Goal: Information Seeking & Learning: Check status

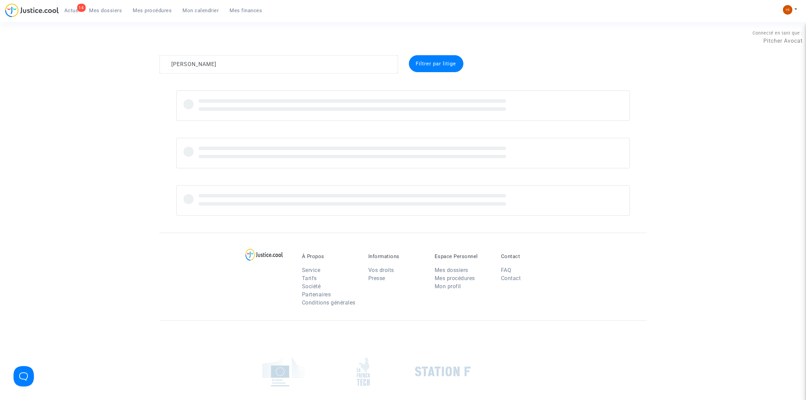
type textarea "Ghislain de Longeaux Ghislain de Longeaux"
click at [152, 5] on link "Mes procédures" at bounding box center [153, 10] width 50 height 10
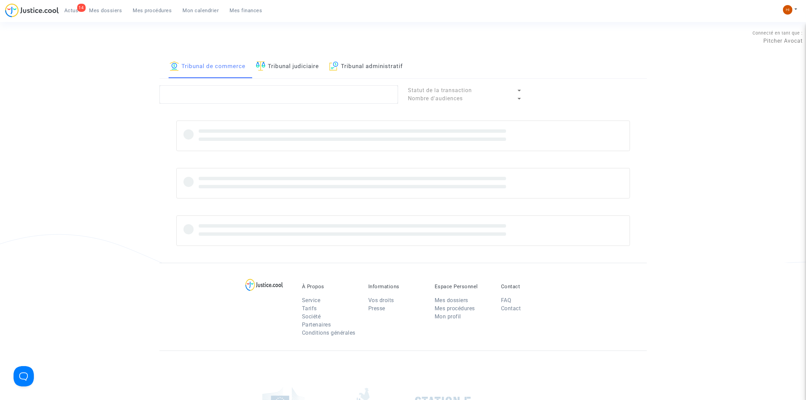
click at [277, 60] on link "Tribunal judiciaire" at bounding box center [287, 66] width 63 height 23
click at [270, 96] on textarea at bounding box center [278, 94] width 239 height 18
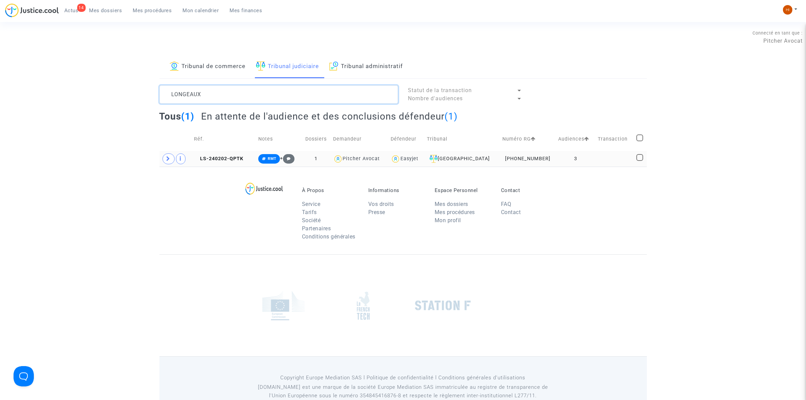
type textarea "LONGEAUX"
click at [581, 153] on td "3" at bounding box center [576, 159] width 40 height 16
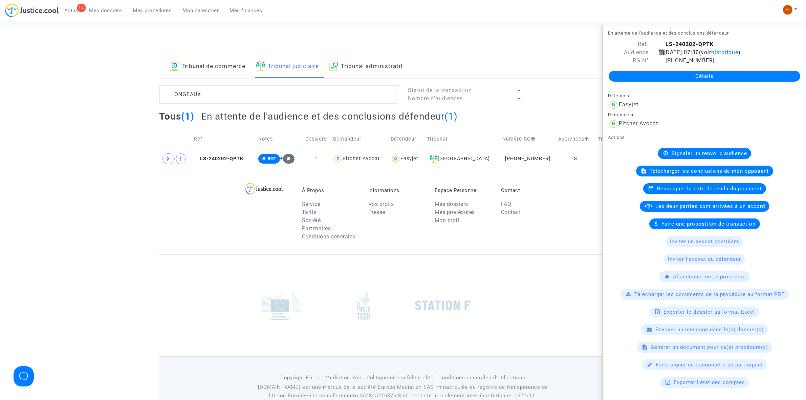
drag, startPoint x: 207, startPoint y: 155, endPoint x: 232, endPoint y: 143, distance: 27.7
click at [207, 155] on td "LS-240202-QPTK" at bounding box center [224, 159] width 64 height 16
click at [720, 73] on link "Détails" at bounding box center [705, 76] width 192 height 11
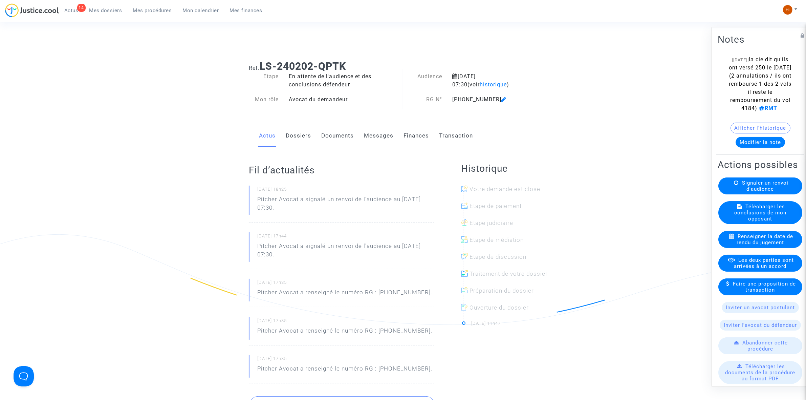
click at [337, 135] on link "Documents" at bounding box center [337, 136] width 32 height 22
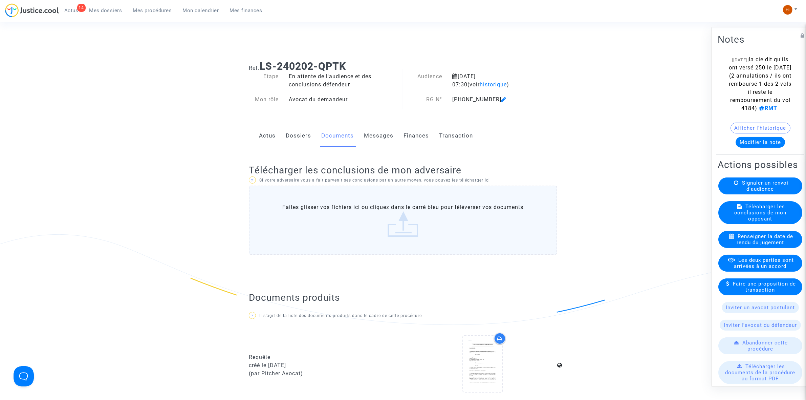
click at [306, 136] on link "Dossiers" at bounding box center [298, 136] width 25 height 22
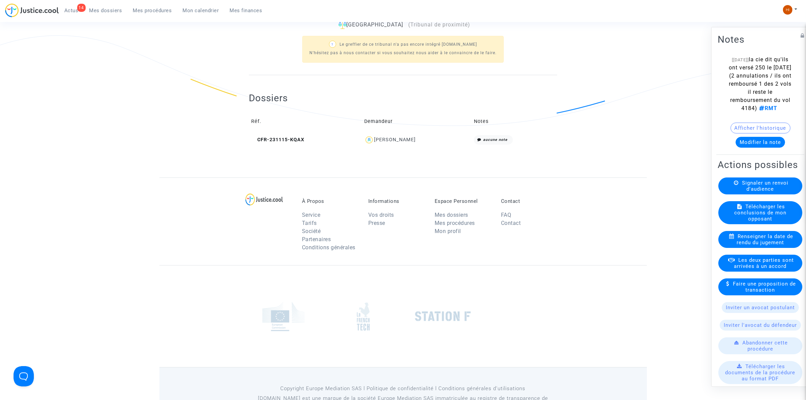
scroll to position [228, 0]
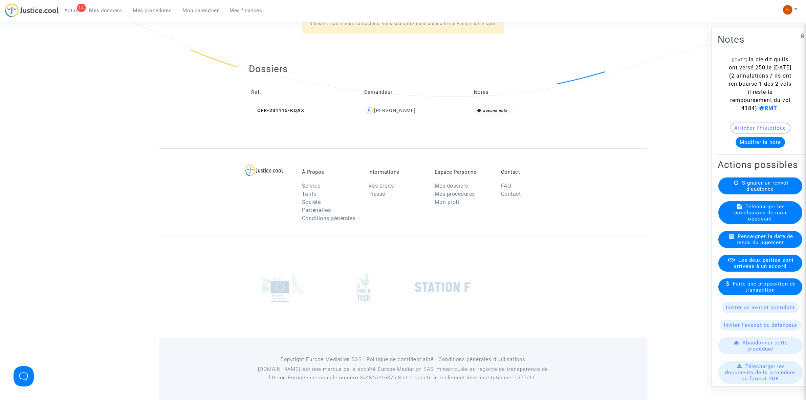
drag, startPoint x: 325, startPoint y: 114, endPoint x: 398, endPoint y: 115, distance: 72.8
click at [387, 113] on div "GHISLAIN MICHEL CHRISTIAN VINC DE LONGEAUX BRUNET DU GUILLIER" at bounding box center [416, 111] width 105 height 10
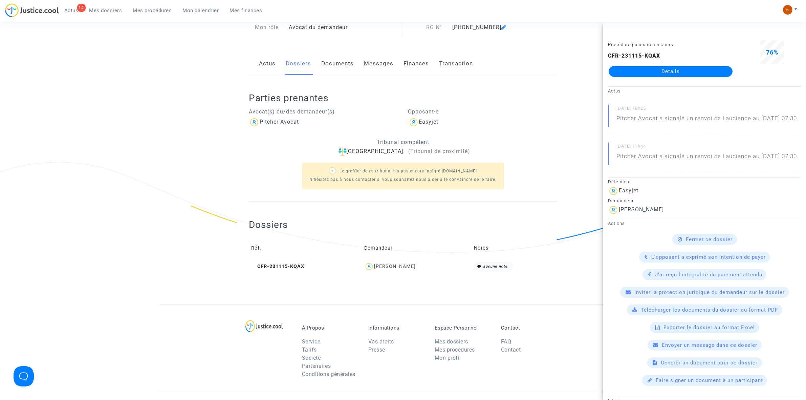
scroll to position [17, 0]
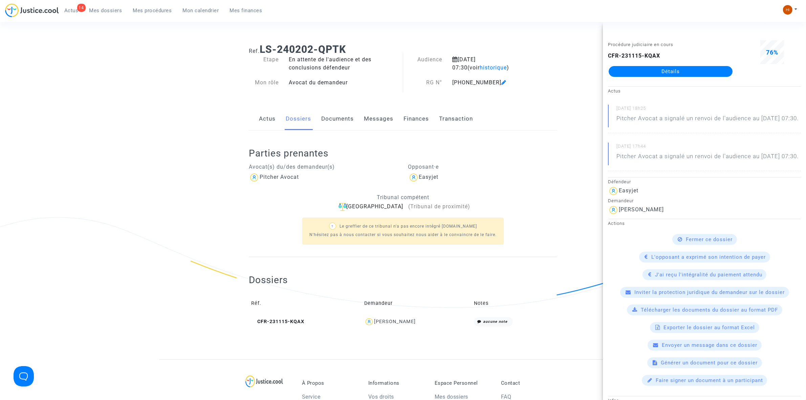
drag, startPoint x: 270, startPoint y: 315, endPoint x: 327, endPoint y: 307, distance: 57.7
click at [270, 315] on td "CFR-231115-KQAX" at bounding box center [305, 321] width 113 height 15
click at [686, 81] on div "Procédure judiciaire en cours CFR-231115-KQAX Détails" at bounding box center [670, 61] width 135 height 43
click at [691, 71] on link "Détails" at bounding box center [671, 71] width 124 height 11
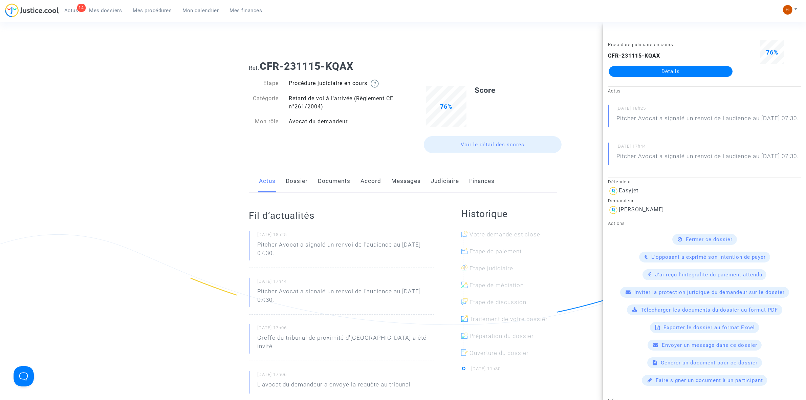
click at [333, 190] on link "Documents" at bounding box center [334, 181] width 32 height 22
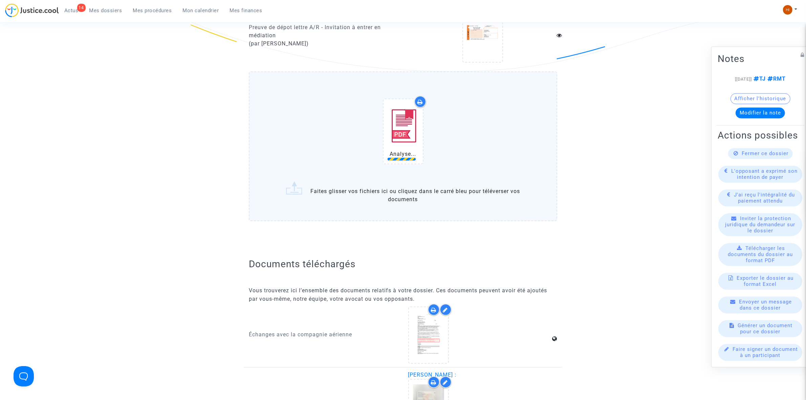
scroll to position [846, 0]
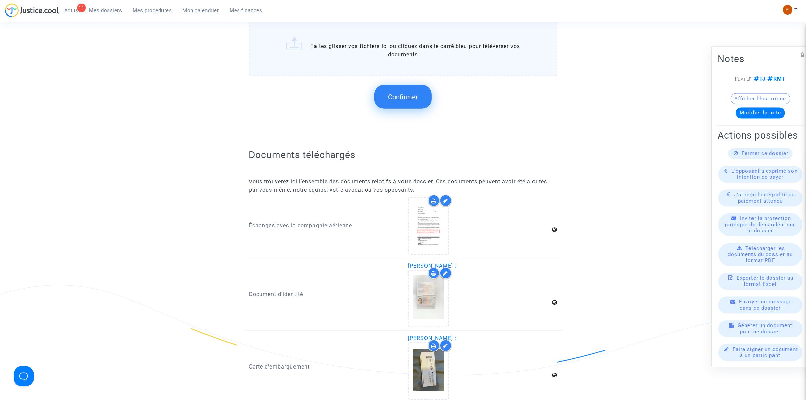
drag, startPoint x: 415, startPoint y: 97, endPoint x: 416, endPoint y: 108, distance: 10.9
click at [415, 97] on button "Confirmer" at bounding box center [402, 97] width 57 height 24
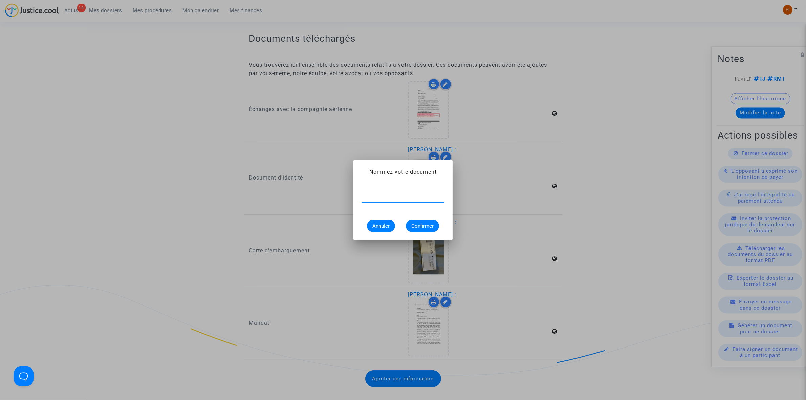
paste input "Mail de Mme LONGEAUX"
type input "Mail de Mme LONGEAUX"
click at [424, 223] on span "Confirmer" at bounding box center [422, 226] width 22 height 6
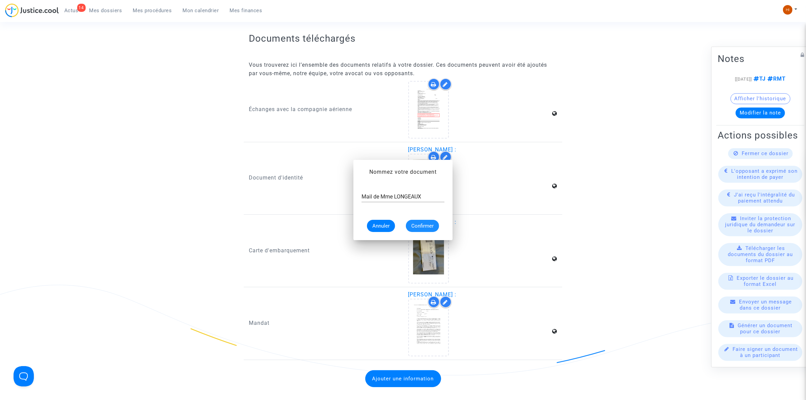
scroll to position [846, 0]
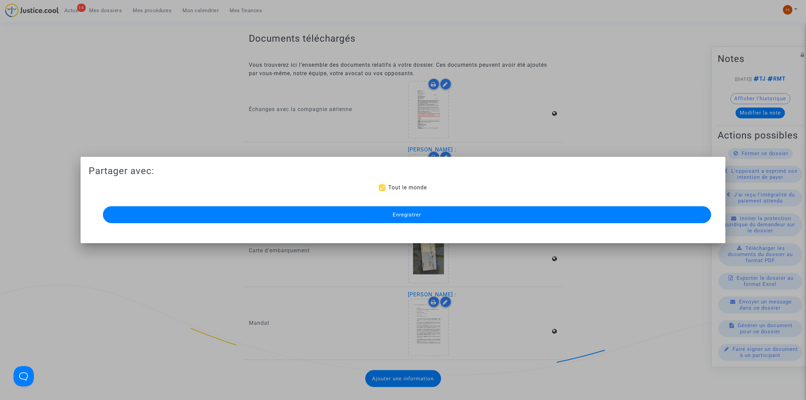
click at [440, 208] on button "Enregistrer" at bounding box center [407, 214] width 608 height 17
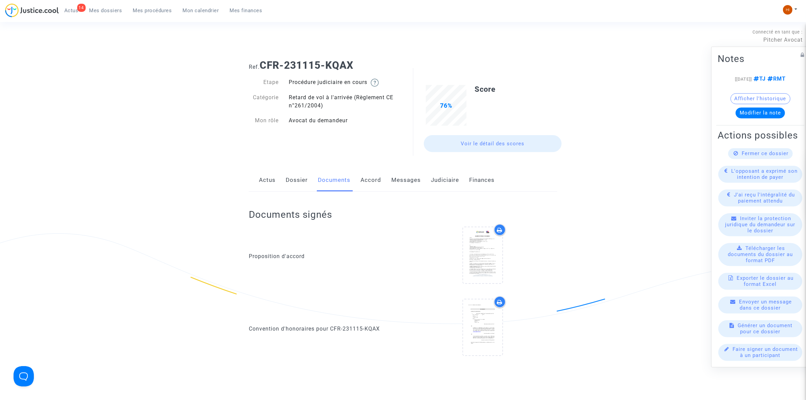
scroll to position [0, 0]
drag, startPoint x: 364, startPoint y: 65, endPoint x: 262, endPoint y: 62, distance: 102.3
click at [262, 62] on h1 "Ref. CFR-231115-KQAX" at bounding box center [403, 66] width 308 height 12
copy b "CFR-231115-KQAX"
click at [297, 182] on link "Dossier" at bounding box center [297, 181] width 22 height 22
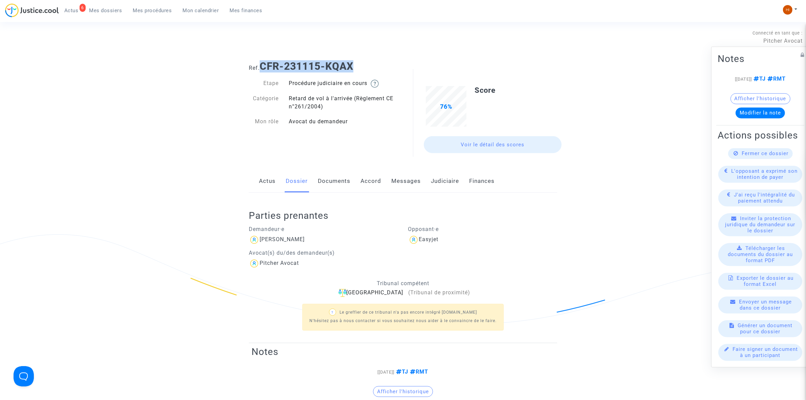
click at [161, 9] on span "Mes procédures" at bounding box center [152, 10] width 39 height 6
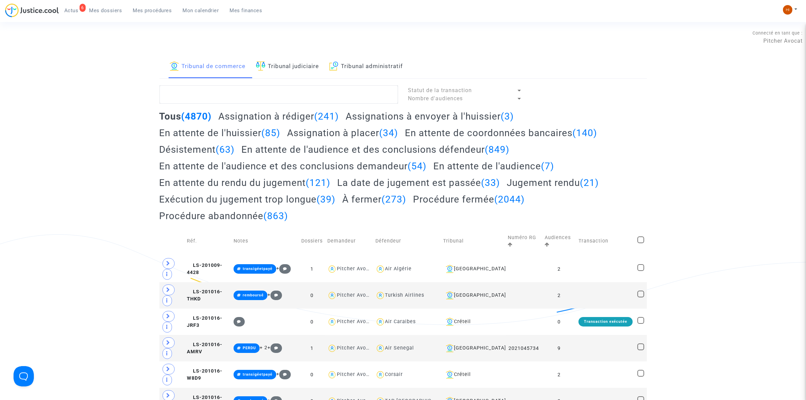
click at [302, 71] on link "Tribunal judiciaire" at bounding box center [287, 66] width 63 height 23
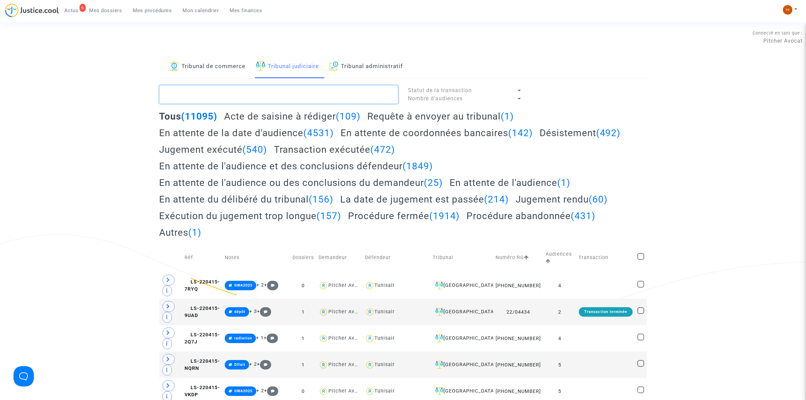
click at [289, 95] on textarea at bounding box center [278, 94] width 239 height 18
paste textarea "ALLEAUME"
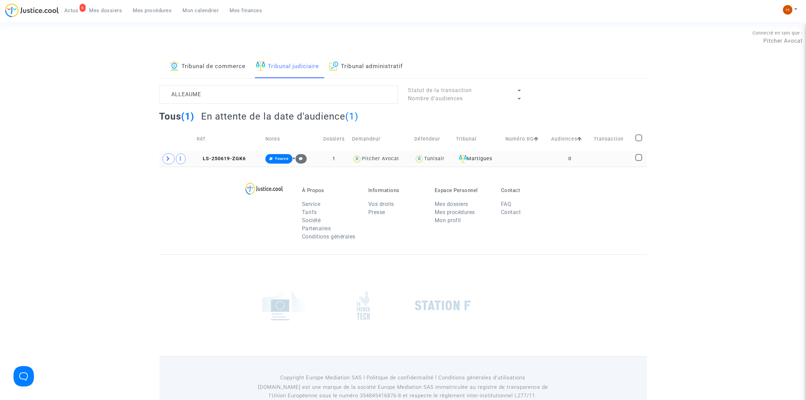
click at [248, 160] on td "LS-250619-ZGK6" at bounding box center [228, 159] width 69 height 16
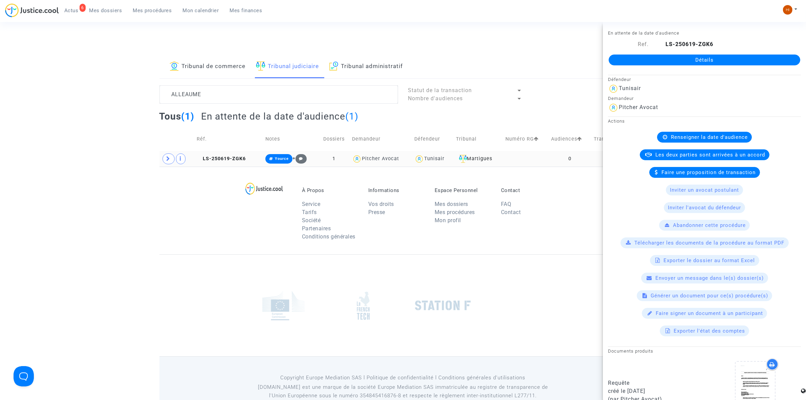
click at [246, 158] on td "LS-250619-ZGK6" at bounding box center [228, 159] width 69 height 16
click at [164, 161] on span at bounding box center [168, 158] width 12 height 11
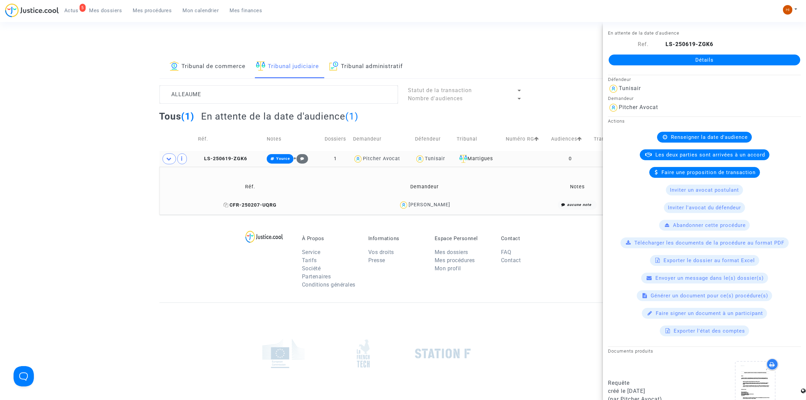
click at [271, 205] on span "CFR-250207-UQRG" at bounding box center [249, 205] width 53 height 6
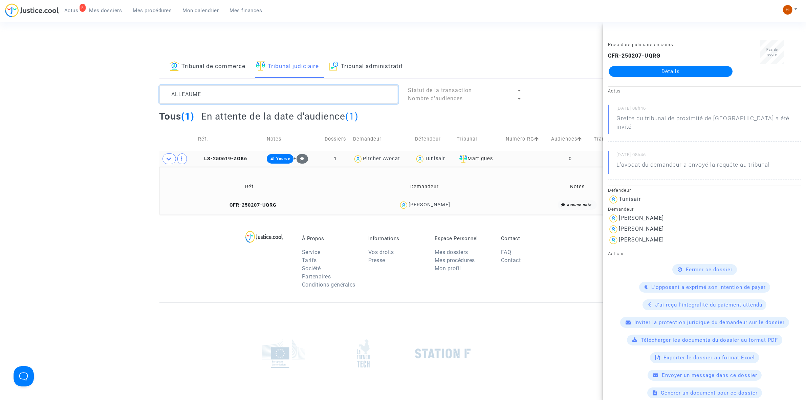
drag, startPoint x: 219, startPoint y: 95, endPoint x: 112, endPoint y: 91, distance: 106.4
click at [114, 91] on div "Tribunal de commerce Tribunal judiciaire Tribunal administratif ALLEAUME Statut…" at bounding box center [403, 134] width 806 height 159
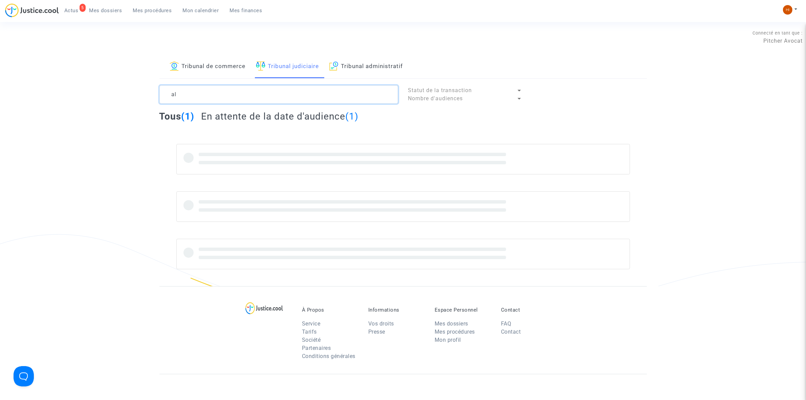
type textarea "a"
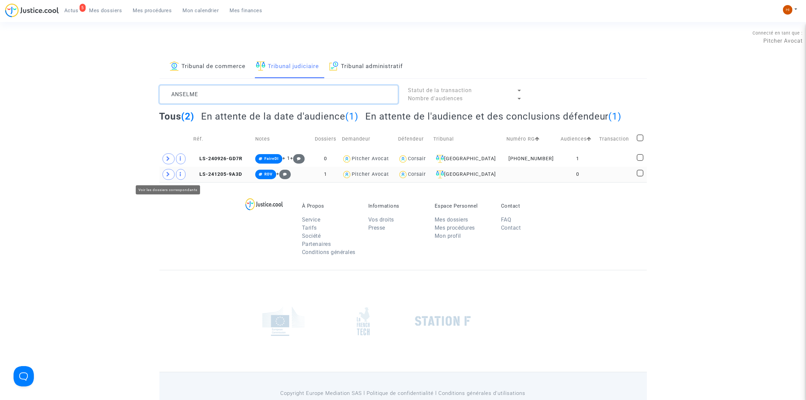
type textarea "ANSELME"
click at [170, 173] on icon at bounding box center [169, 174] width 4 height 5
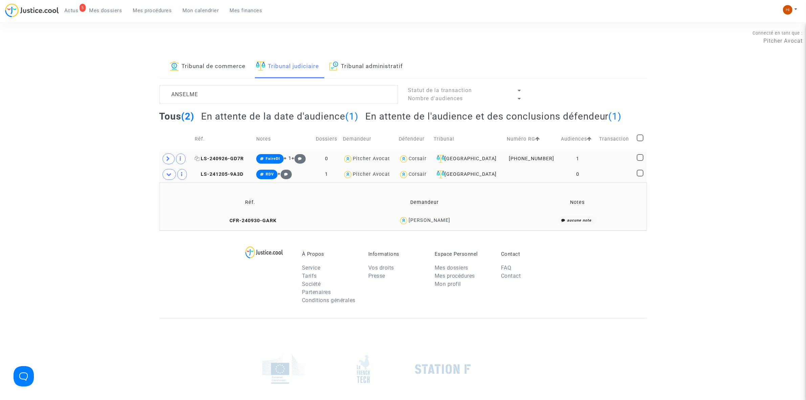
click at [238, 156] on span "LS-240926-GD7R" at bounding box center [219, 159] width 49 height 6
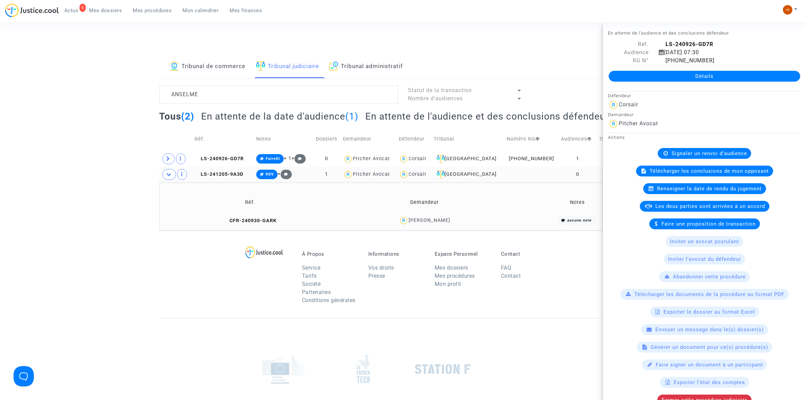
drag, startPoint x: 261, startPoint y: 216, endPoint x: 264, endPoint y: 215, distance: 3.8
click at [261, 215] on td "CFR-240930-GARK" at bounding box center [250, 220] width 177 height 15
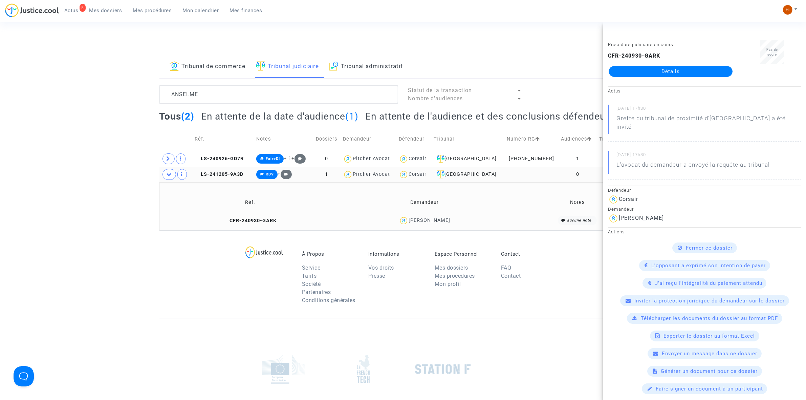
click at [703, 77] on link "Détails" at bounding box center [671, 71] width 124 height 11
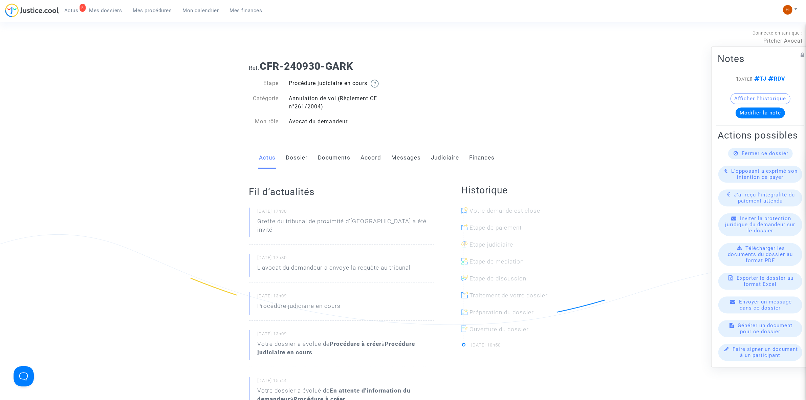
click at [447, 156] on link "Judiciaire" at bounding box center [445, 158] width 28 height 22
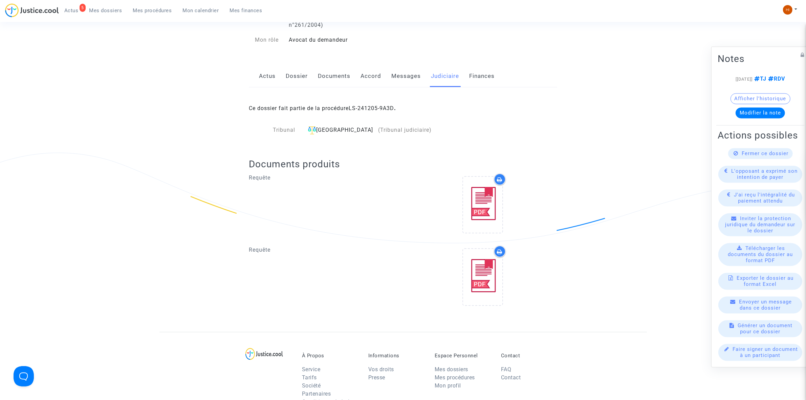
scroll to position [85, 0]
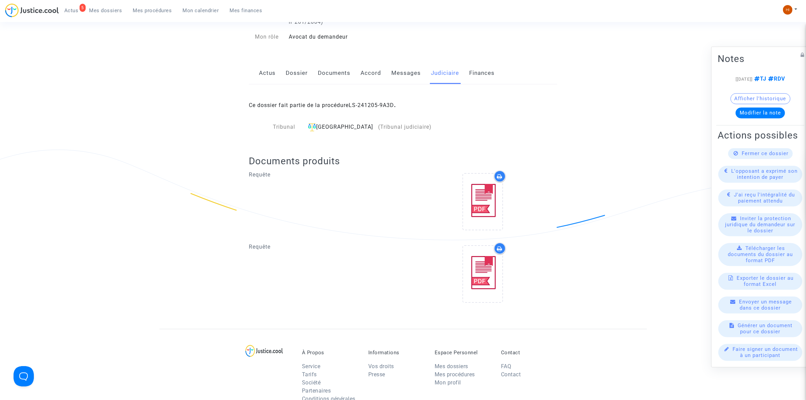
click at [383, 103] on link "LS-241205-9A3D" at bounding box center [371, 105] width 45 height 6
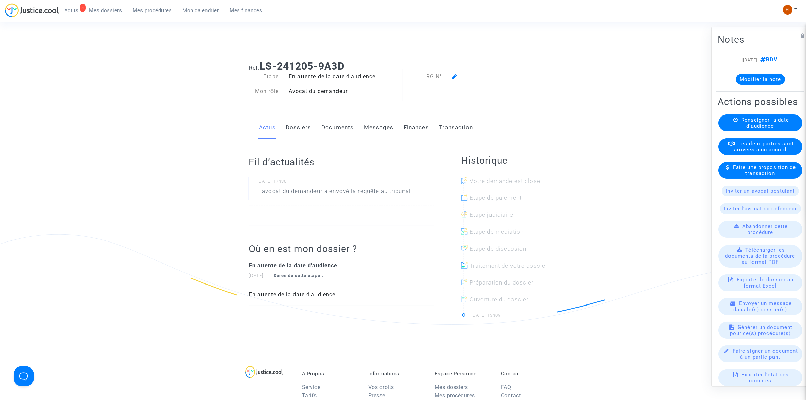
click at [329, 125] on link "Documents" at bounding box center [337, 127] width 32 height 22
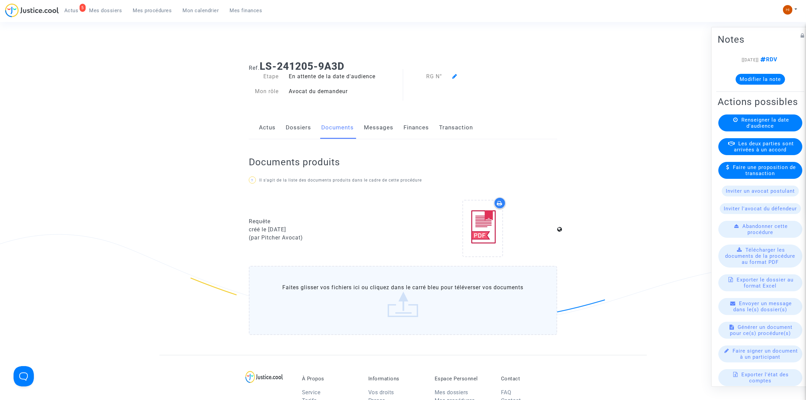
click at [745, 129] on span "Renseigner la date d'audience" at bounding box center [765, 122] width 48 height 12
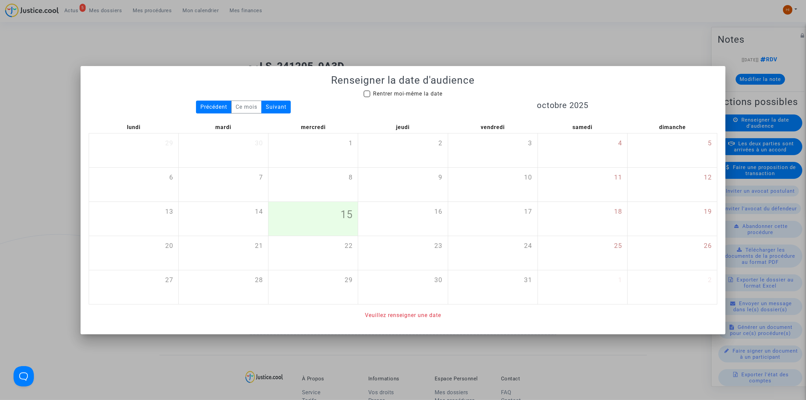
click at [407, 95] on span "Rentrer moi-même la date" at bounding box center [407, 93] width 69 height 6
click at [367, 97] on input "Rentrer moi-même la date" at bounding box center [367, 97] width 0 height 0
checkbox input "true"
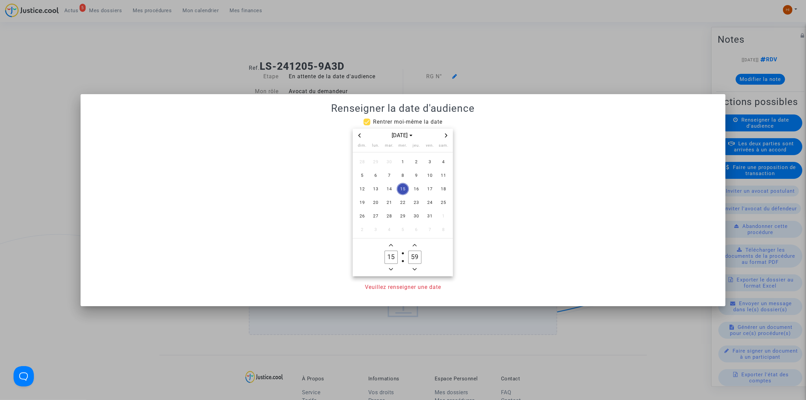
click at [449, 133] on span "Next month" at bounding box center [446, 135] width 8 height 8
click at [449, 132] on span "Next month" at bounding box center [446, 135] width 8 height 8
click at [376, 217] on span "26" at bounding box center [376, 216] width 12 height 12
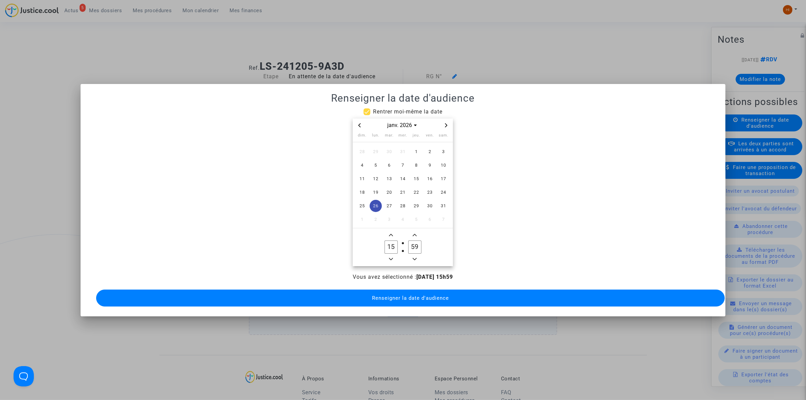
click at [392, 257] on icon "Minus a hour" at bounding box center [391, 259] width 4 height 4
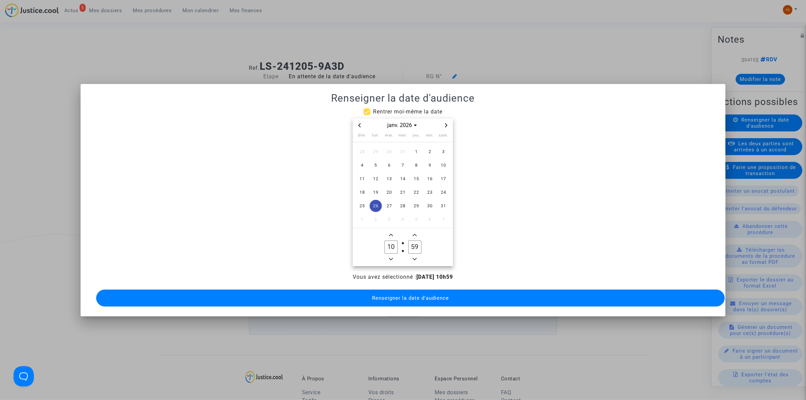
click at [392, 257] on icon "Minus a hour" at bounding box center [391, 259] width 4 height 4
type input "09"
drag, startPoint x: 415, startPoint y: 244, endPoint x: 374, endPoint y: 238, distance: 41.0
click at [376, 238] on owl-date-time-timer "09 Hour 59 Minute" at bounding box center [403, 247] width 100 height 38
drag, startPoint x: 415, startPoint y: 244, endPoint x: 420, endPoint y: 244, distance: 4.7
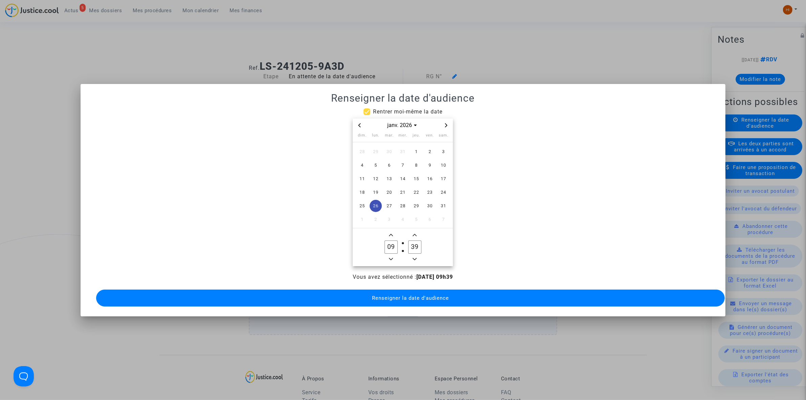
click at [420, 244] on input "39" at bounding box center [414, 246] width 13 height 13
type input "30"
click at [428, 297] on button "Renseigner la date d'audience" at bounding box center [410, 297] width 629 height 17
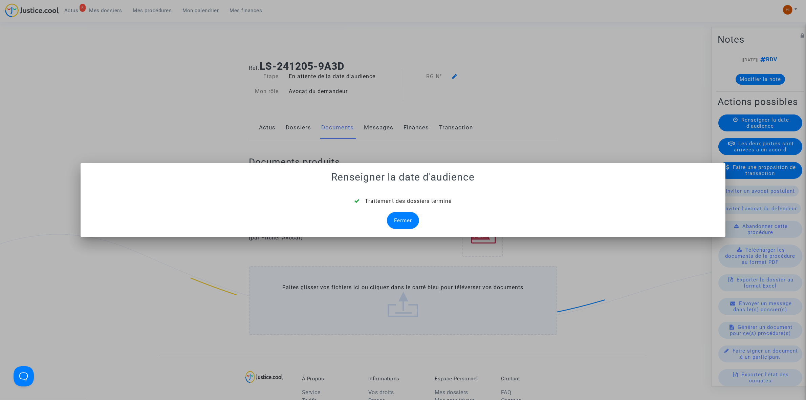
click at [417, 225] on div "Fermer" at bounding box center [403, 220] width 32 height 17
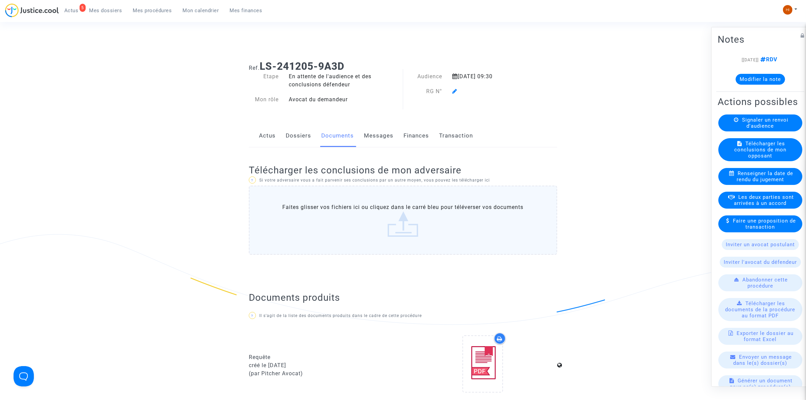
click at [455, 90] on icon at bounding box center [454, 90] width 5 height 5
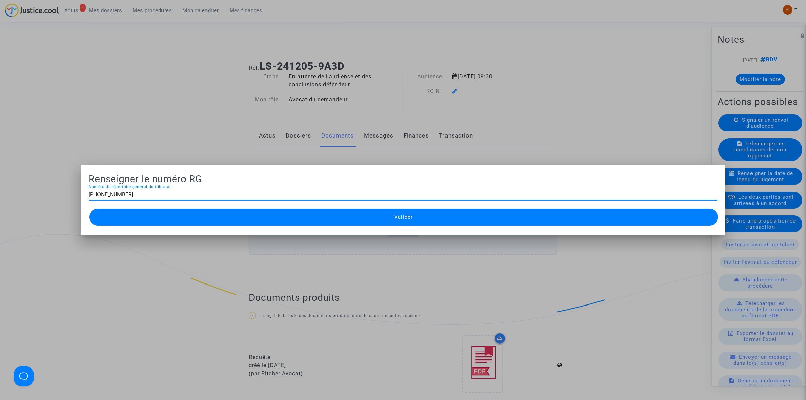
type input "11-24-004589"
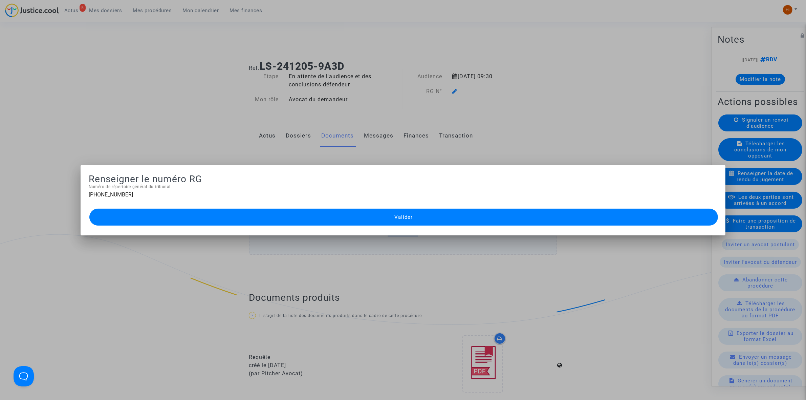
drag, startPoint x: 465, startPoint y: 211, endPoint x: 574, endPoint y: 165, distance: 118.7
click at [464, 211] on button "Valider" at bounding box center [403, 217] width 629 height 17
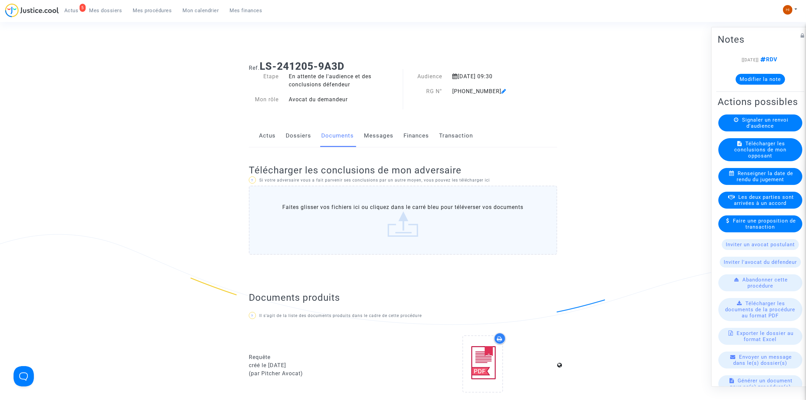
click at [768, 77] on button "Modifier la note" at bounding box center [760, 78] width 49 height 11
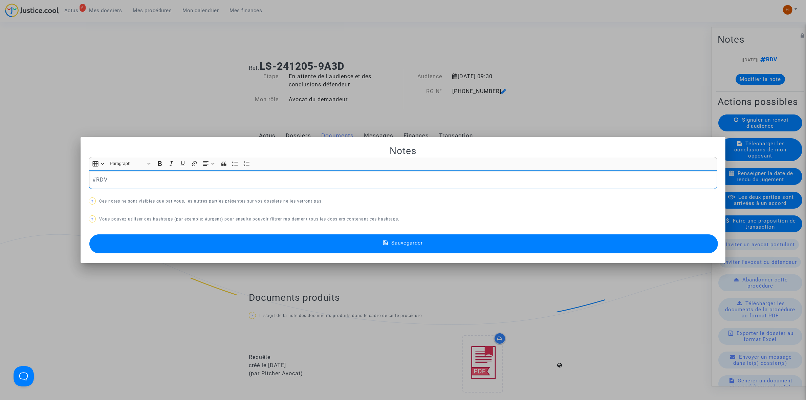
click at [173, 182] on p "#RDV" at bounding box center [403, 179] width 622 height 8
click at [301, 181] on p "#RDV our info, ce dossier a été réglé par virement de 400.00€ du 7/03/2025 (le …" at bounding box center [403, 179] width 622 height 8
click at [423, 178] on p "#RDV our info, ce dossier a été réglé par virement de 400.00€ du 7/03/2025 le p…" at bounding box center [403, 179] width 622 height 8
drag, startPoint x: 131, startPoint y: 180, endPoint x: 296, endPoint y: 181, distance: 164.9
click at [296, 181] on p "#RDV our info, ce dossier a été réglé par virement de 400.00€ du 7/03/2025 le p…" at bounding box center [403, 179] width 622 height 8
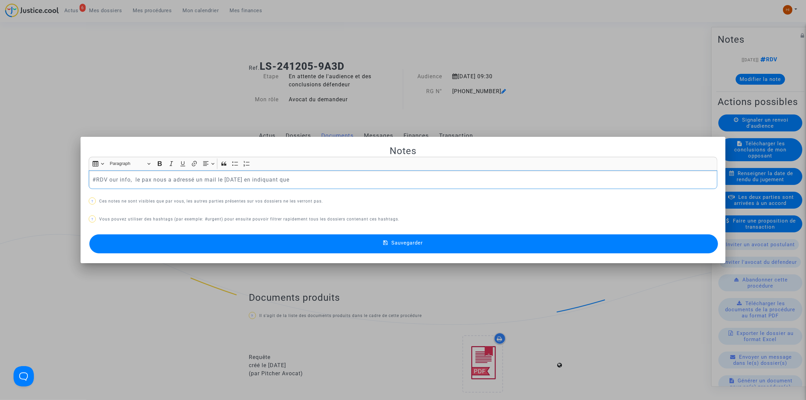
click at [368, 185] on div "#RDV our info, le pax nous a adressé un mail le 09/10/2025 en indiquant que" at bounding box center [403, 179] width 629 height 19
click at [473, 242] on button "Sauvegarder" at bounding box center [403, 243] width 629 height 19
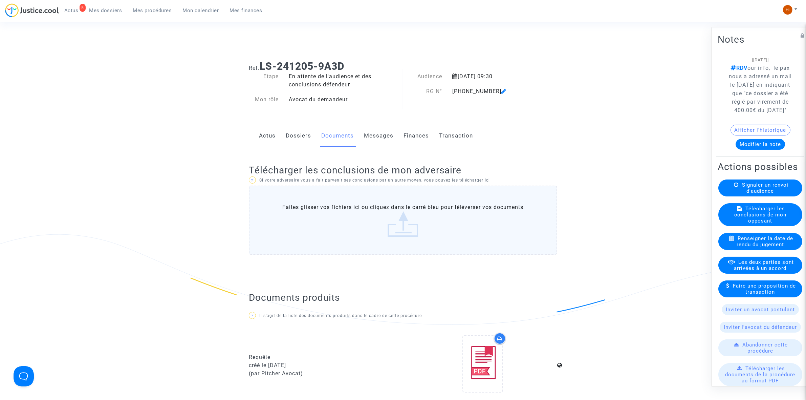
click at [147, 10] on span "Mes procédures" at bounding box center [152, 10] width 39 height 6
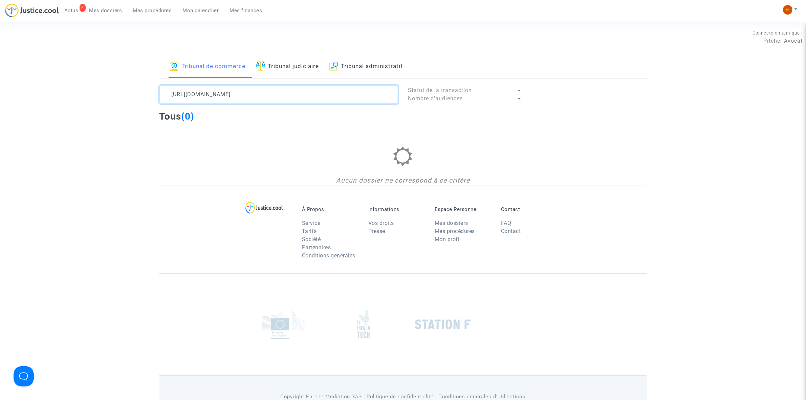
type textarea "https://app.justice.cool/fr/user/lawsuits/judicial"
drag, startPoint x: 288, startPoint y: 67, endPoint x: 223, endPoint y: 106, distance: 75.6
click at [223, 106] on lawsuits-list "https://app.justice.cool/fr/user/lawsuits/judicial Statut de la transaction Nom…" at bounding box center [402, 135] width 487 height 100
drag, startPoint x: 291, startPoint y: 104, endPoint x: 60, endPoint y: 68, distance: 233.5
click at [85, 77] on div "Tribunal de commerce Tribunal judiciaire Tribunal administratif https://app.jus…" at bounding box center [403, 120] width 806 height 130
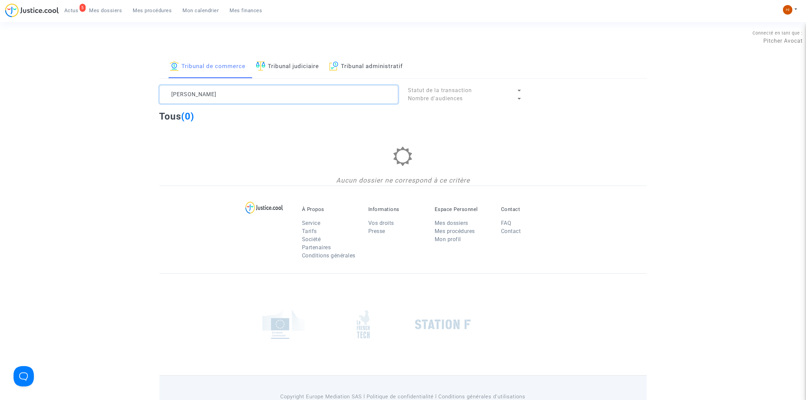
type textarea "Diego ARAUD"
click at [109, 7] on span "Mes dossiers" at bounding box center [105, 10] width 33 height 6
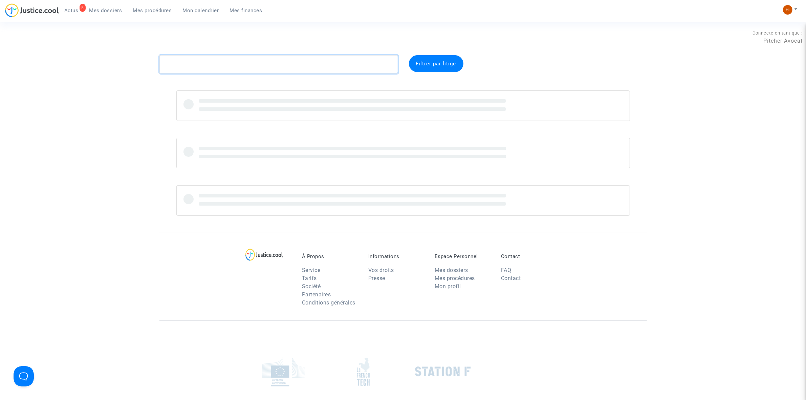
click at [236, 68] on textarea at bounding box center [278, 64] width 239 height 18
paste textarea "Diego ARAUD"
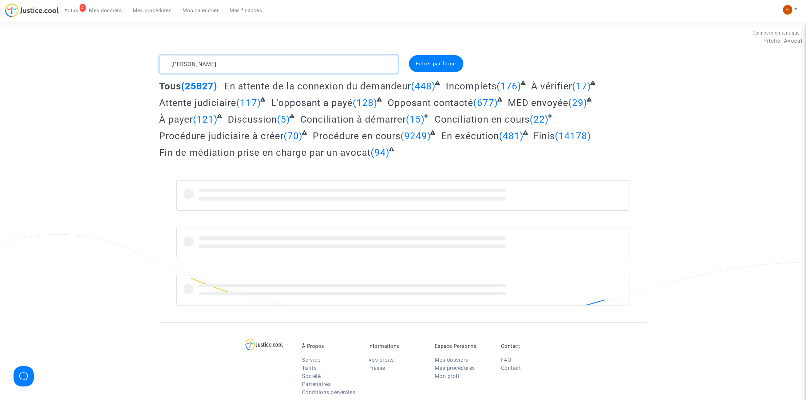
type textarea "Diego ARAUD"
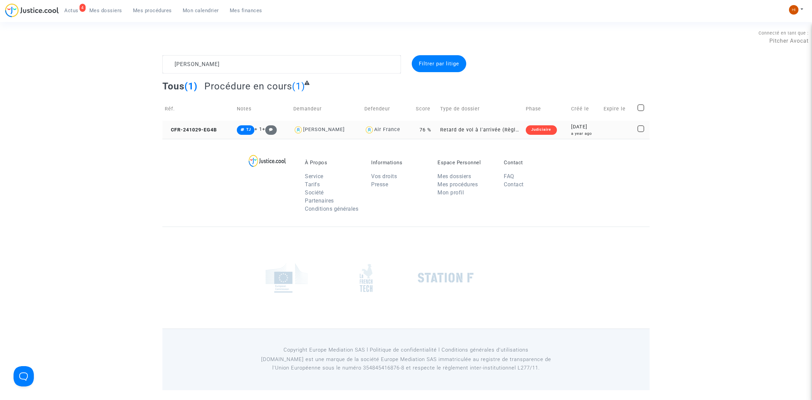
click at [571, 127] on div "2024-10-29" at bounding box center [585, 126] width 28 height 7
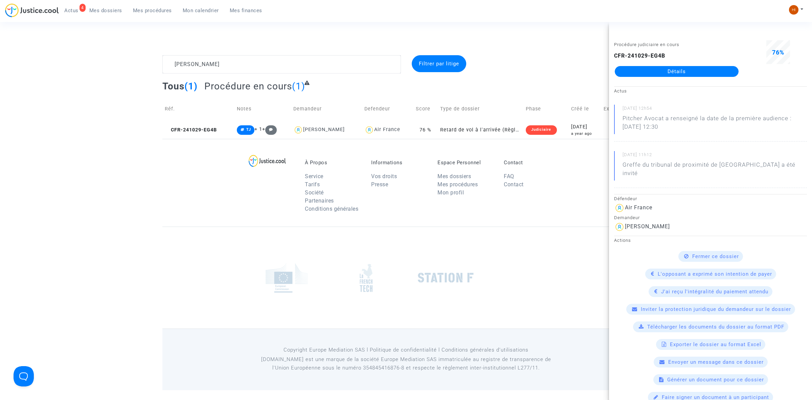
click at [654, 67] on link "Détails" at bounding box center [677, 71] width 124 height 11
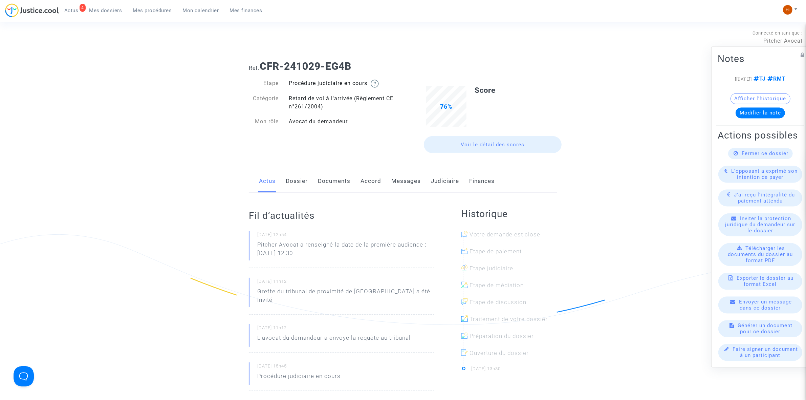
click at [445, 182] on link "Judiciaire" at bounding box center [445, 181] width 28 height 22
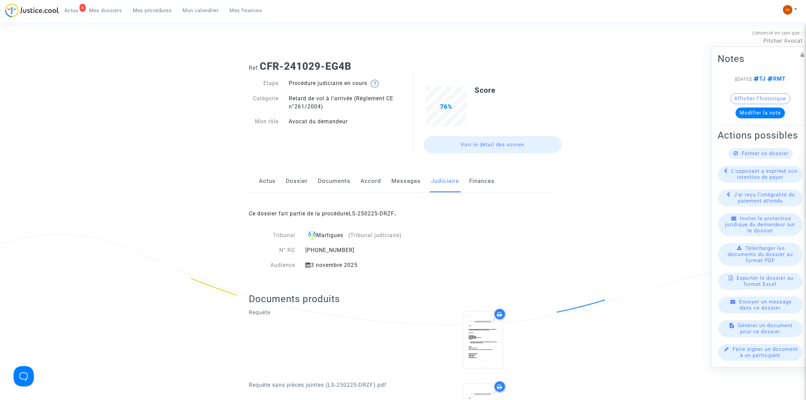
click at [376, 208] on div "Ce dossier fait partie de la procédure LS-250225-DRZF ." at bounding box center [403, 209] width 308 height 32
click at [378, 210] on link "LS-250225-DRZF" at bounding box center [372, 213] width 46 height 6
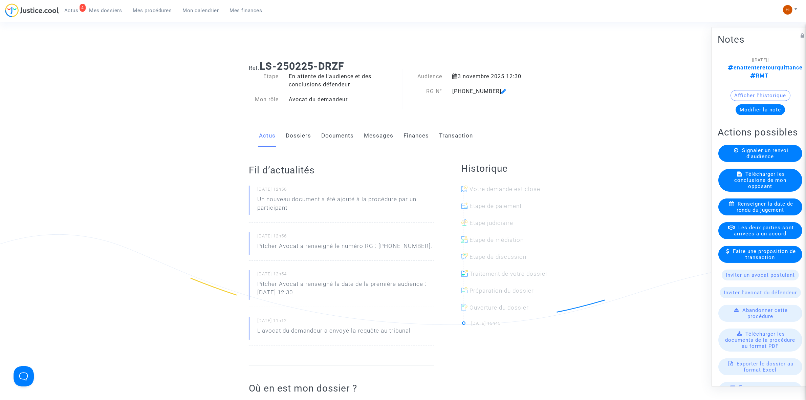
click at [466, 134] on link "Transaction" at bounding box center [456, 136] width 34 height 22
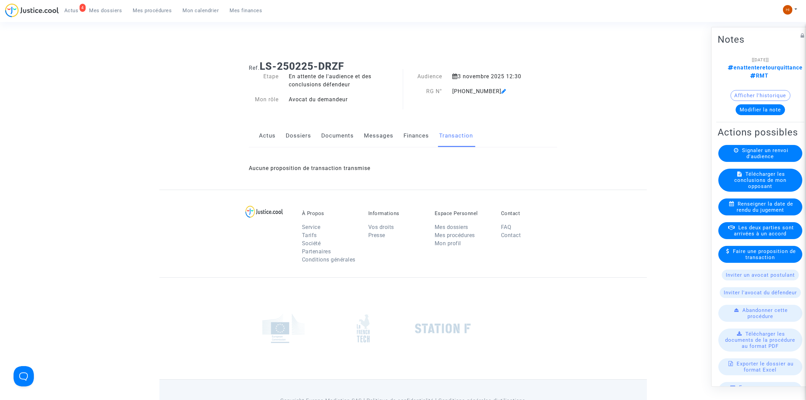
click at [325, 135] on link "Documents" at bounding box center [337, 136] width 32 height 22
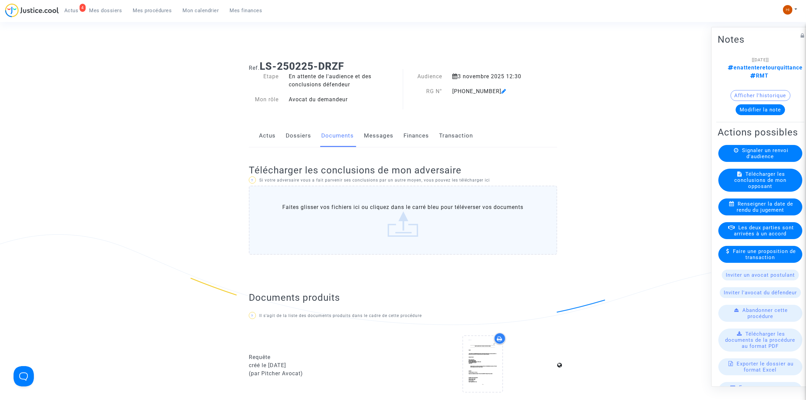
click at [303, 137] on link "Dossiers" at bounding box center [298, 136] width 25 height 22
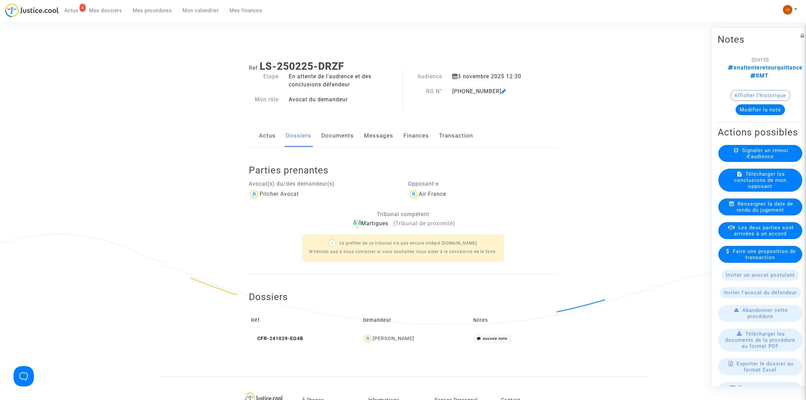
click at [751, 90] on button "Afficher l'historique" at bounding box center [761, 95] width 60 height 11
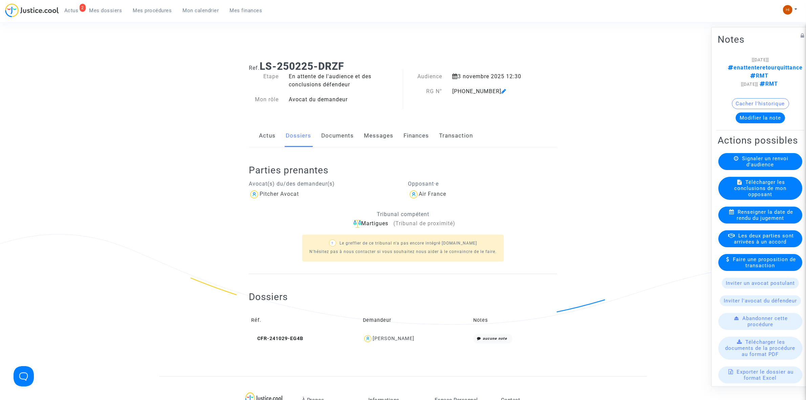
click at [431, 334] on div "Diego Araud" at bounding box center [416, 339] width 106 height 10
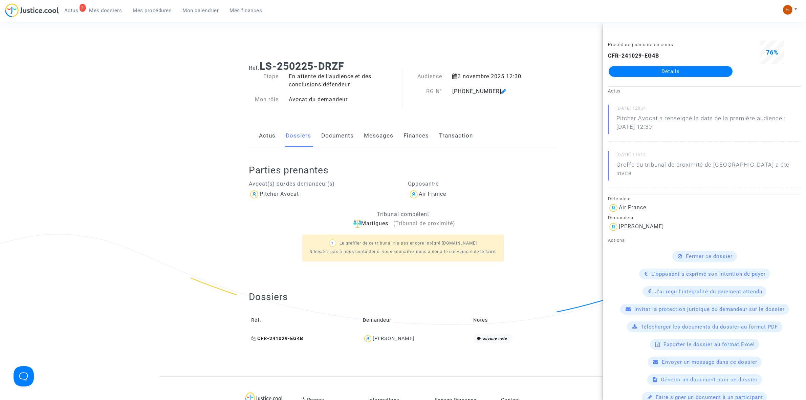
click at [253, 339] on icon at bounding box center [253, 338] width 5 height 5
click at [491, 134] on div "Actus Dossiers Documents Messages Finances Transaction" at bounding box center [403, 136] width 308 height 23
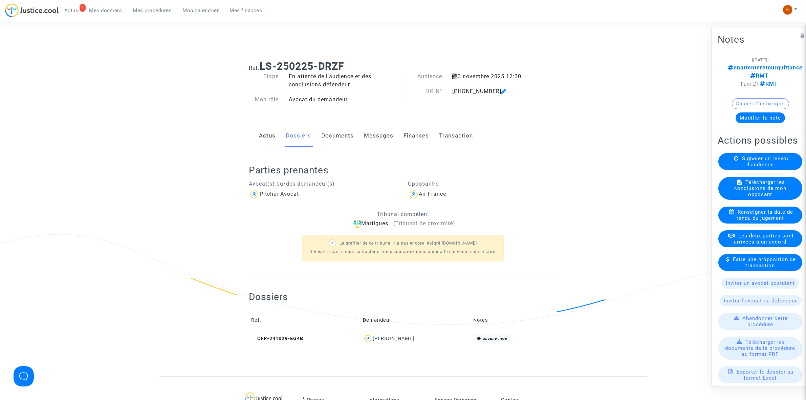
click at [743, 112] on button "Modifier la note" at bounding box center [760, 117] width 49 height 11
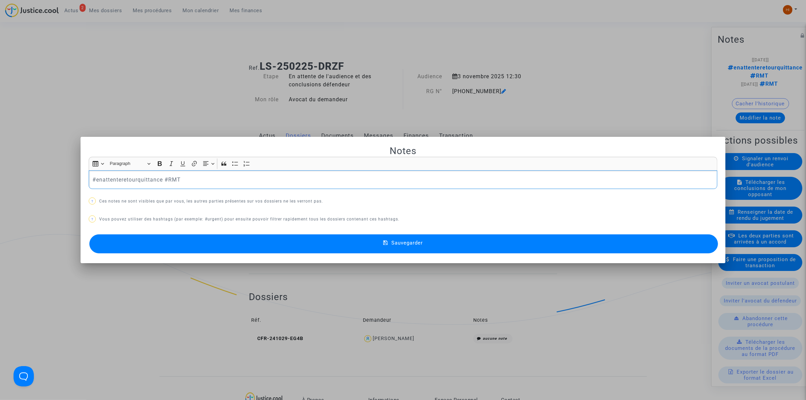
drag, startPoint x: 162, startPoint y: 182, endPoint x: -177, endPoint y: 143, distance: 341.0
click at [0, 143] on html "2 Actus Mes dossiers Mes procédures Mon calendrier Mes finances Mon profil Chan…" at bounding box center [403, 314] width 806 height 628
click at [378, 240] on button "Sauvegarder" at bounding box center [403, 243] width 629 height 19
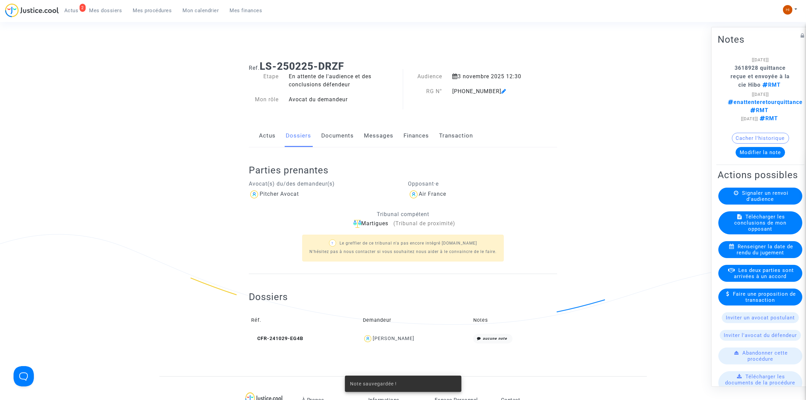
click at [334, 136] on link "Documents" at bounding box center [337, 136] width 32 height 22
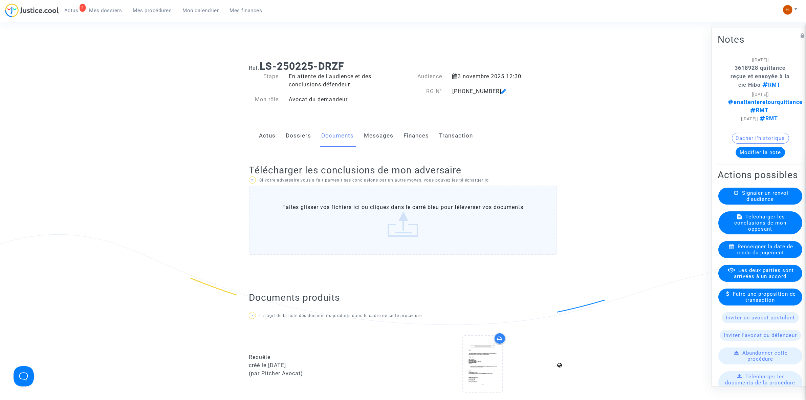
click at [296, 135] on link "Dossiers" at bounding box center [298, 136] width 25 height 22
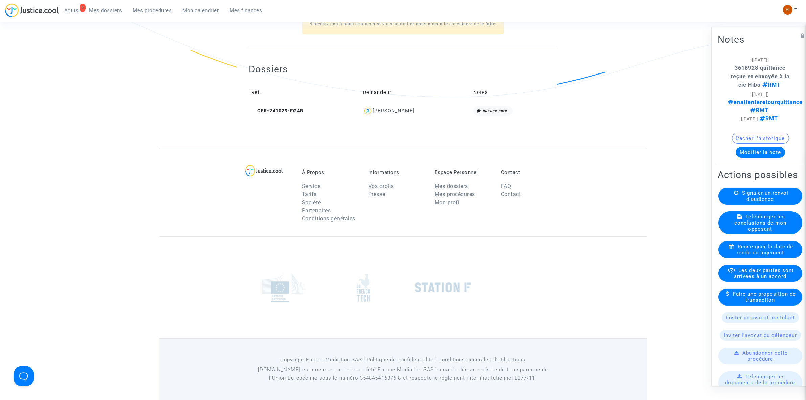
scroll to position [228, 0]
click at [282, 116] on td "CFR-241029-EG4B" at bounding box center [305, 111] width 112 height 15
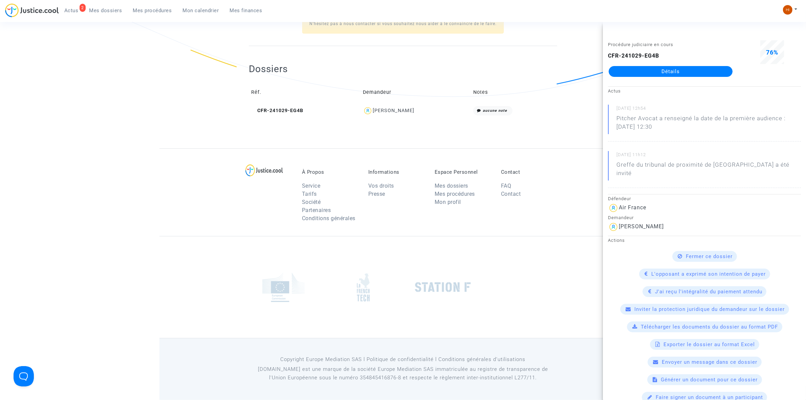
click at [282, 107] on td "CFR-241029-EG4B" at bounding box center [305, 111] width 112 height 15
click at [644, 64] on div "CFR-241029-EG4B Détails" at bounding box center [670, 64] width 125 height 25
click at [652, 75] on link "Détails" at bounding box center [671, 71] width 124 height 11
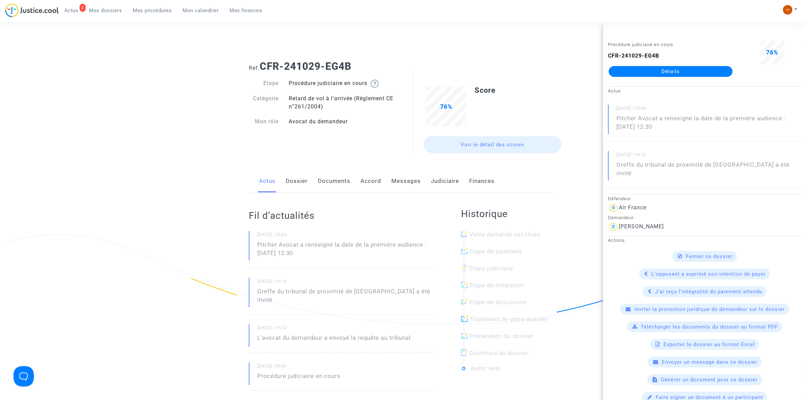
drag, startPoint x: 319, startPoint y: 186, endPoint x: 327, endPoint y: 181, distance: 9.4
click at [320, 186] on link "Documents" at bounding box center [334, 181] width 32 height 22
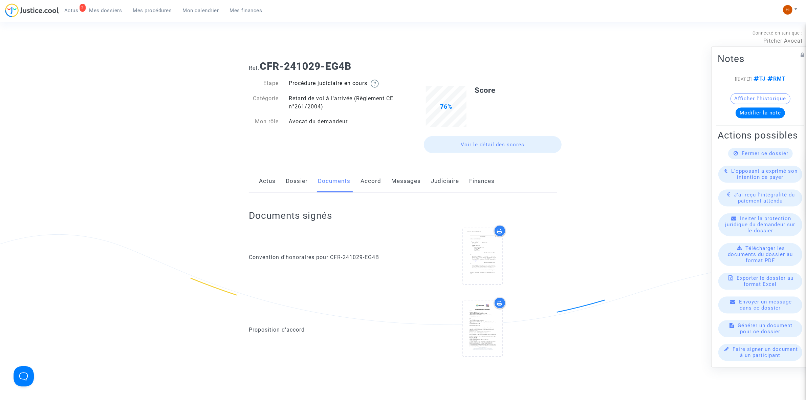
click at [327, 181] on link "Documents" at bounding box center [334, 181] width 32 height 22
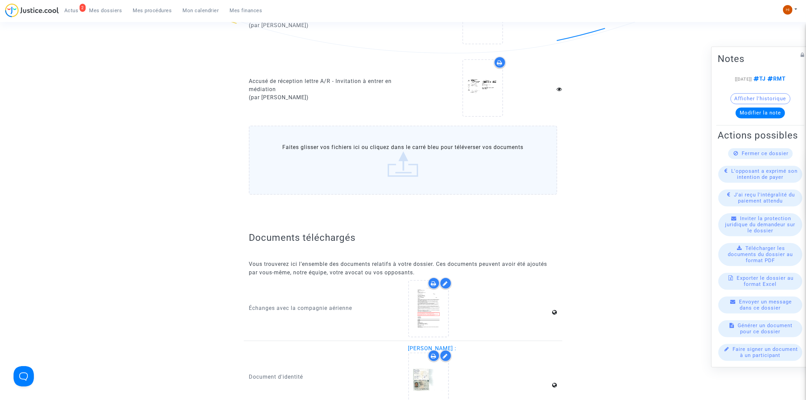
scroll to position [719, 0]
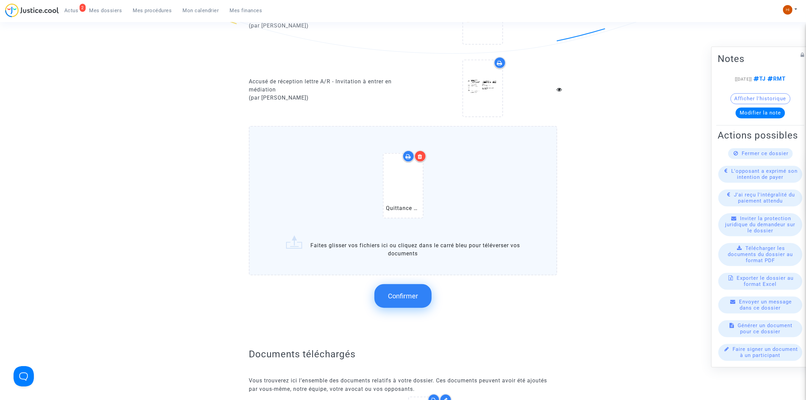
click at [416, 292] on span "Confirmer" at bounding box center [403, 296] width 30 height 8
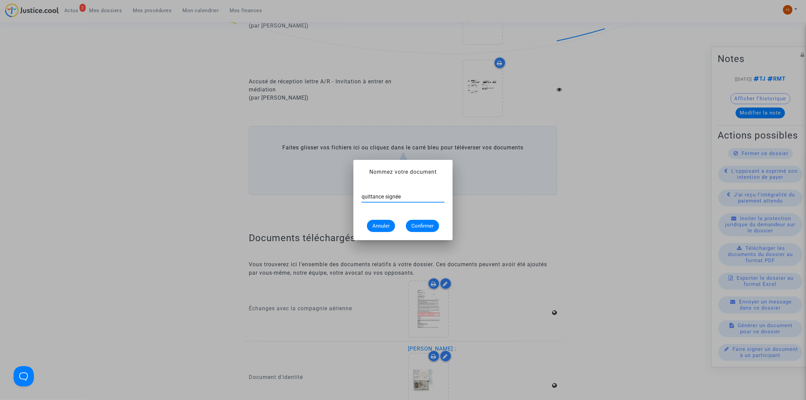
type input "quittance signée"
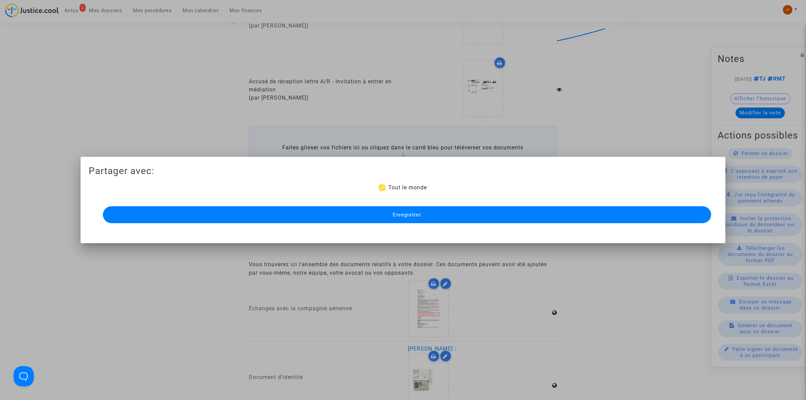
click at [422, 215] on button "Enregistrer" at bounding box center [407, 214] width 608 height 17
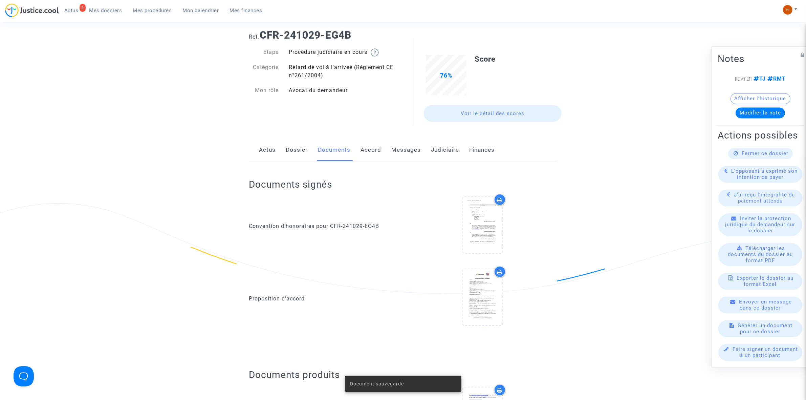
scroll to position [0, 0]
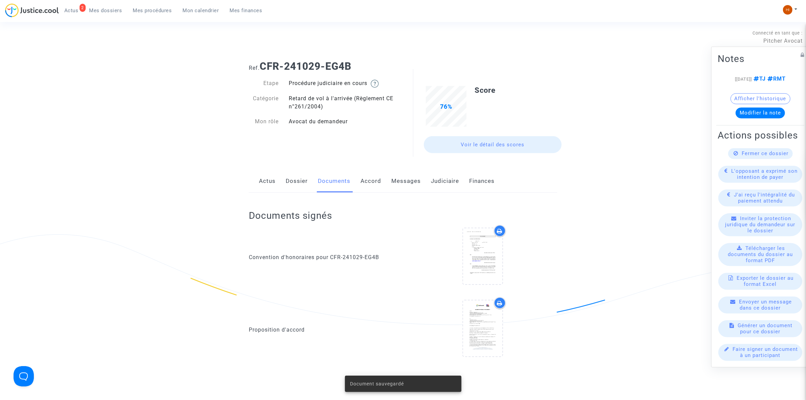
click at [293, 180] on link "Dossier" at bounding box center [297, 181] width 22 height 22
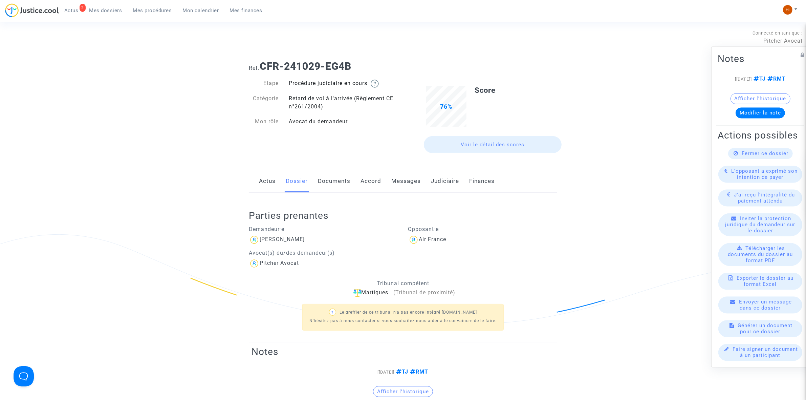
click at [271, 180] on link "Actus" at bounding box center [267, 181] width 17 height 22
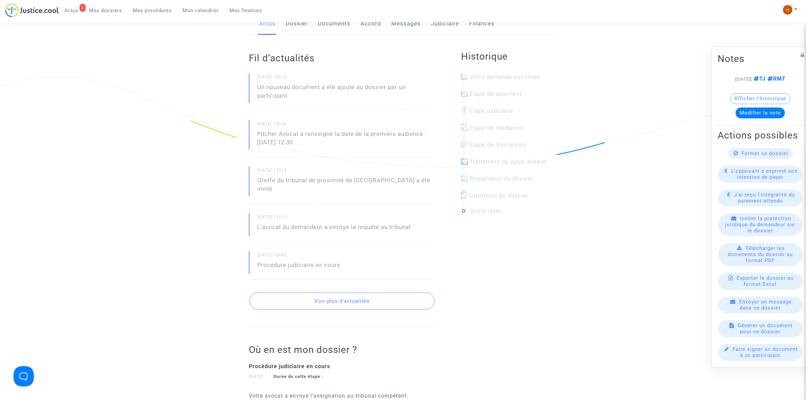
scroll to position [169, 0]
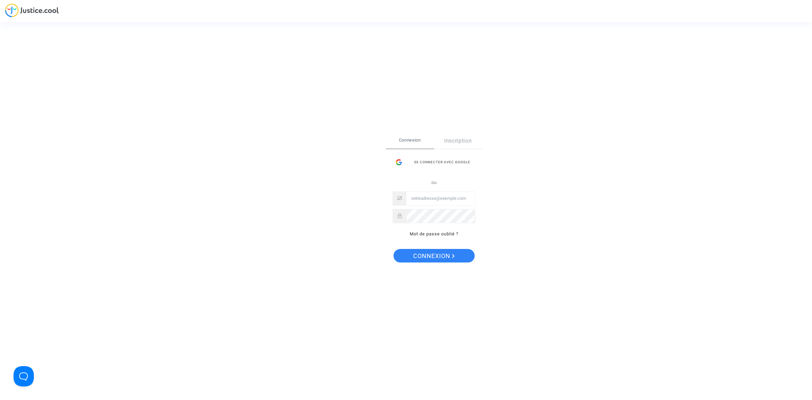
type input "hibo@pitcher-avocat.fr"
click at [417, 261] on span "Connexion" at bounding box center [434, 256] width 42 height 14
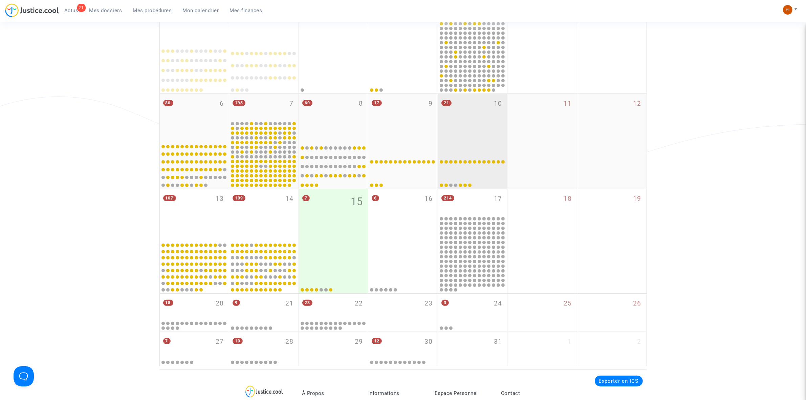
scroll to position [136, 0]
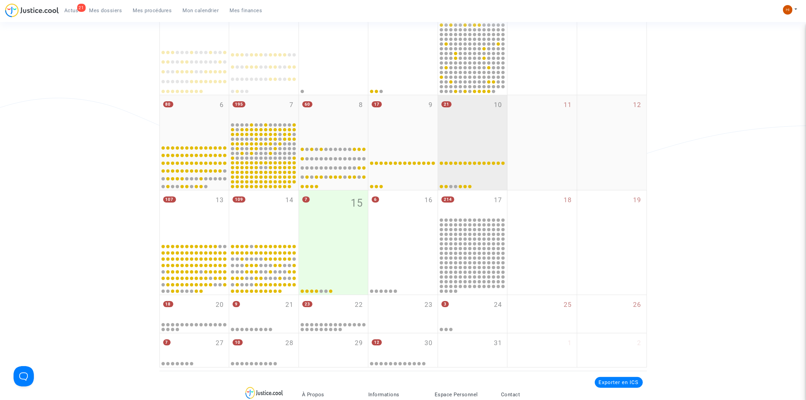
click at [474, 134] on div "21 10" at bounding box center [472, 118] width 69 height 46
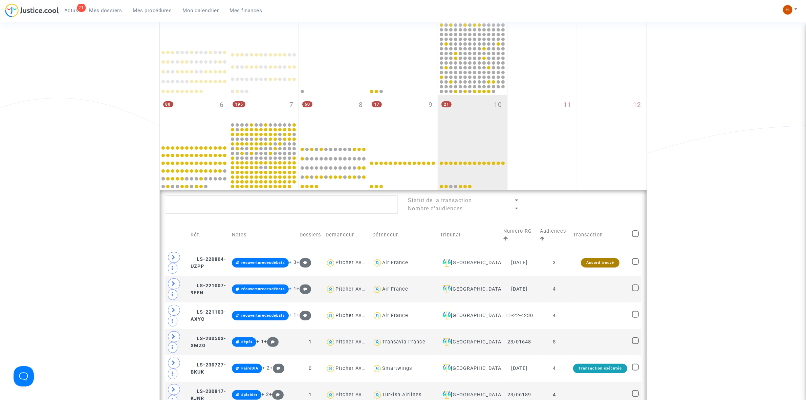
drag, startPoint x: 152, startPoint y: 6, endPoint x: 160, endPoint y: 21, distance: 17.4
click at [152, 6] on link "Mes procédures" at bounding box center [153, 10] width 50 height 10
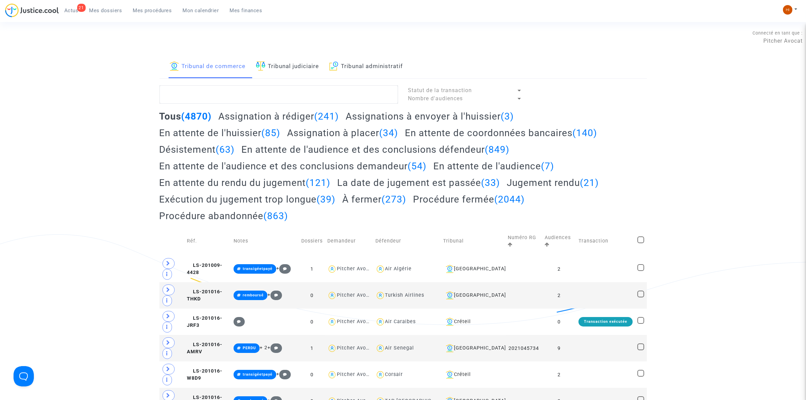
click at [286, 64] on link "Tribunal judiciaire" at bounding box center [287, 66] width 63 height 23
click at [283, 96] on textarea at bounding box center [278, 94] width 239 height 18
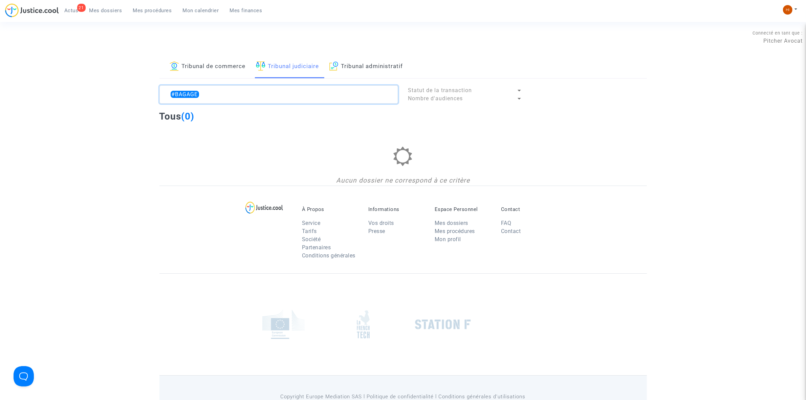
type textarea "#BAGAGE"
click at [100, 4] on ul "21 Actus Mes dossiers Mes procédures Mon calendrier Mes finances" at bounding box center [163, 9] width 209 height 12
drag, startPoint x: 112, startPoint y: 4, endPoint x: 160, endPoint y: 36, distance: 57.5
click at [110, 6] on ul "21 Actus Mes dossiers Mes procédures Mon calendrier Mes finances" at bounding box center [163, 9] width 209 height 12
click at [107, 12] on span "Mes dossiers" at bounding box center [105, 10] width 33 height 6
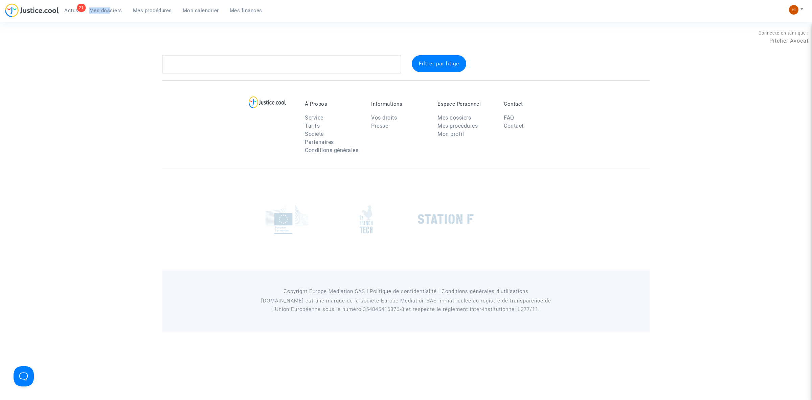
click at [107, 12] on span "Mes dossiers" at bounding box center [105, 10] width 33 height 6
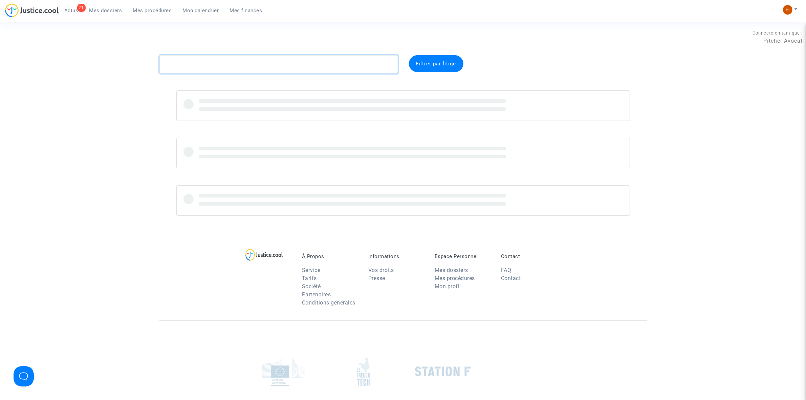
click at [197, 55] on textarea at bounding box center [278, 64] width 239 height 18
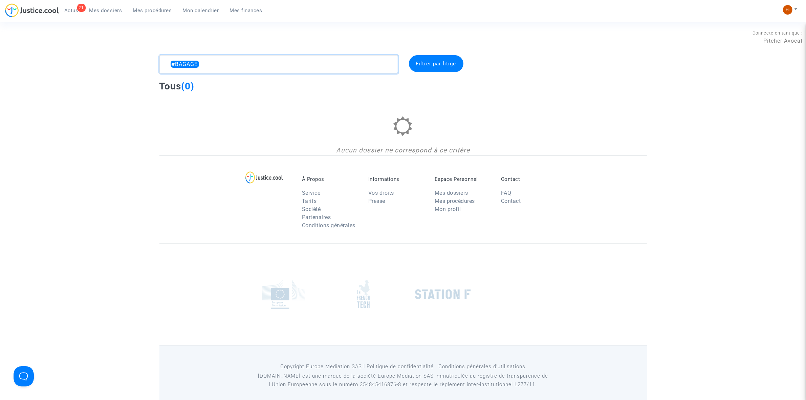
click at [288, 67] on textarea at bounding box center [278, 64] width 239 height 18
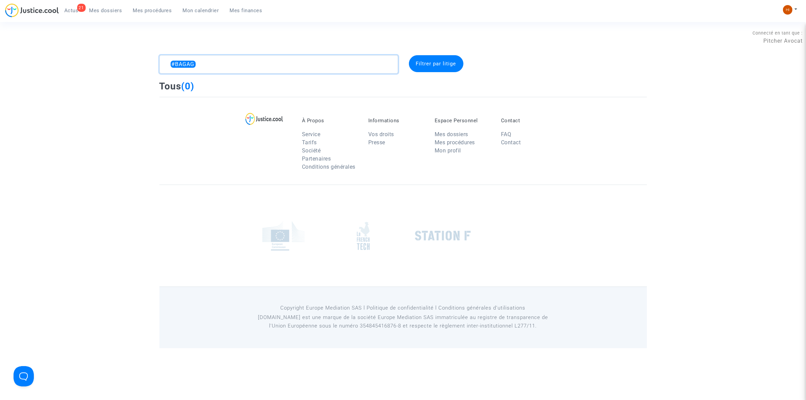
type textarea "#"
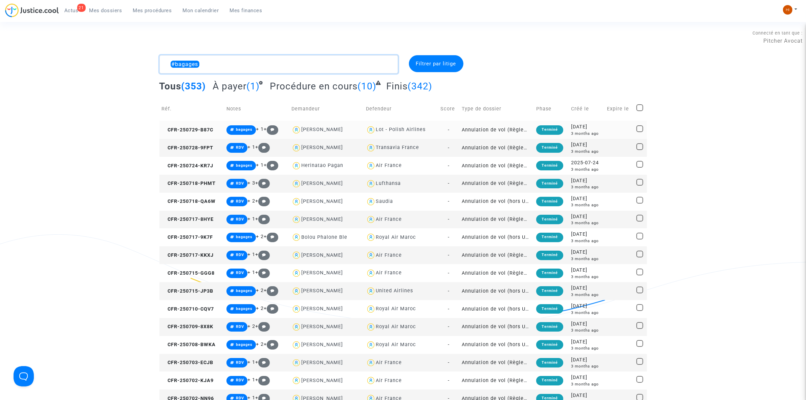
type textarea "#bagages"
click at [195, 126] on td "CFR-250729-B87C" at bounding box center [191, 130] width 65 height 18
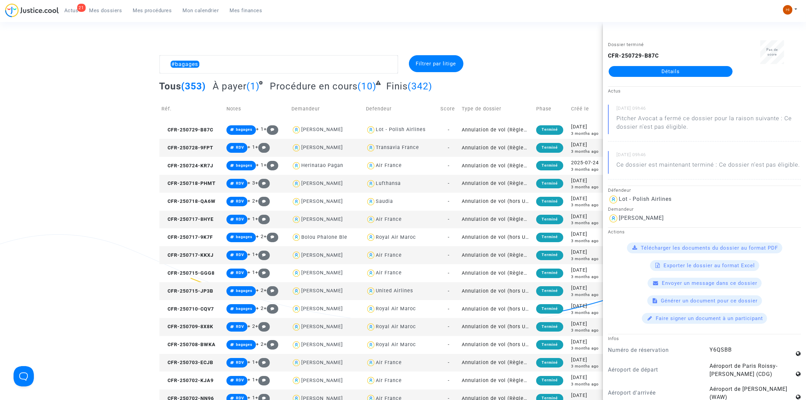
click at [193, 156] on td "CFR-250728-9FPT" at bounding box center [191, 148] width 65 height 18
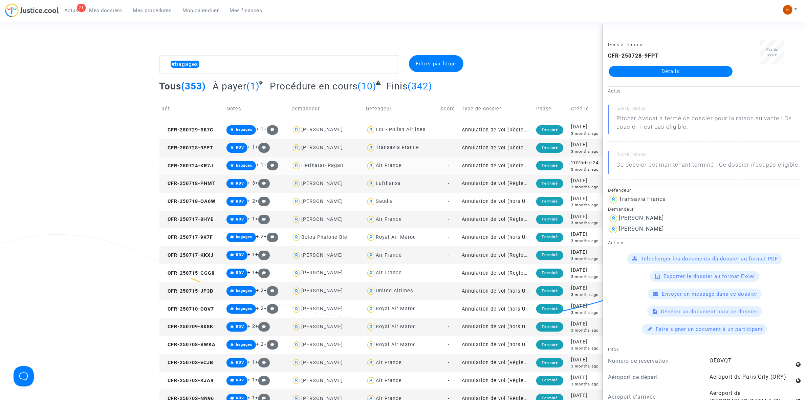
click at [193, 170] on td "CFR-250724-KR7J" at bounding box center [191, 166] width 65 height 18
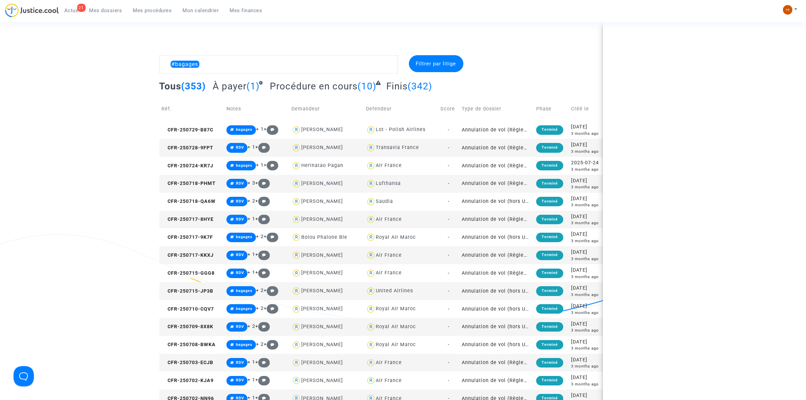
click at [190, 190] on td "CFR-250718-PHMT" at bounding box center [191, 184] width 65 height 18
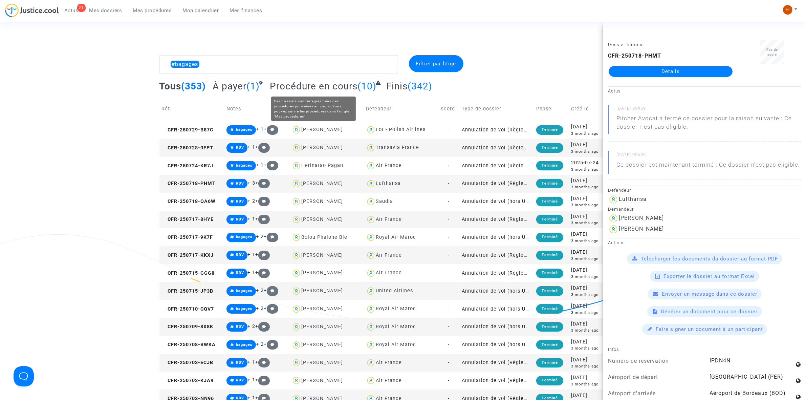
click at [343, 85] on span "Procédure en cours" at bounding box center [314, 86] width 88 height 11
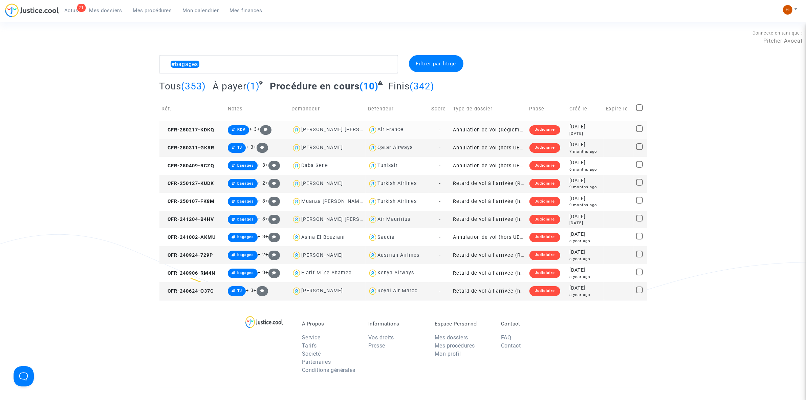
drag, startPoint x: 196, startPoint y: 126, endPoint x: 336, endPoint y: 131, distance: 140.6
click at [196, 126] on td "CFR-250217-KDKQ" at bounding box center [192, 130] width 66 height 18
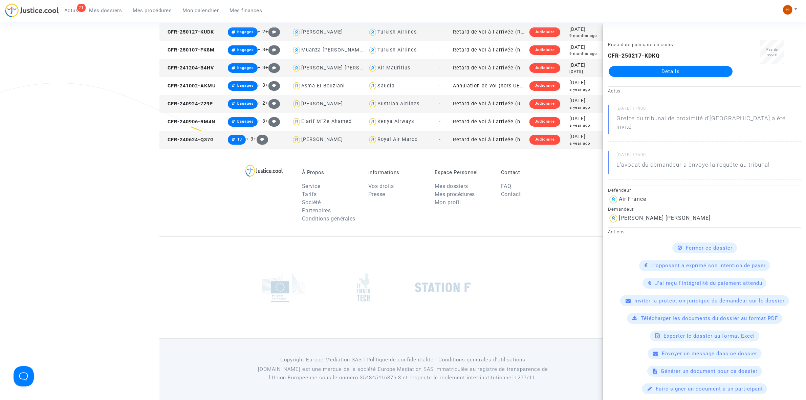
click at [694, 72] on link "Détails" at bounding box center [671, 71] width 124 height 11
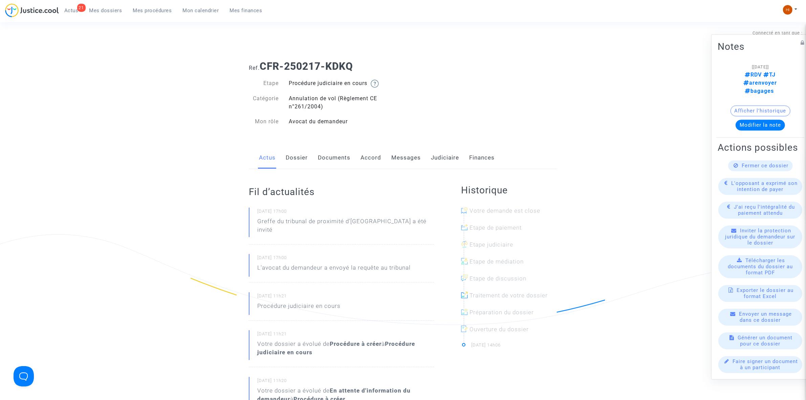
click at [337, 161] on link "Documents" at bounding box center [334, 158] width 32 height 22
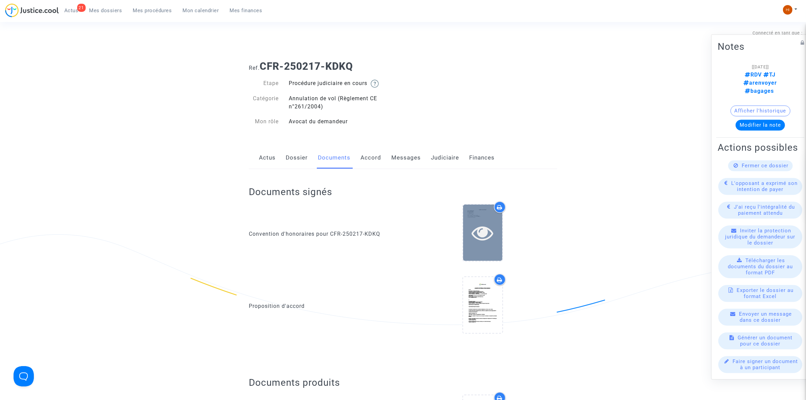
click at [493, 227] on div at bounding box center [482, 233] width 39 height 22
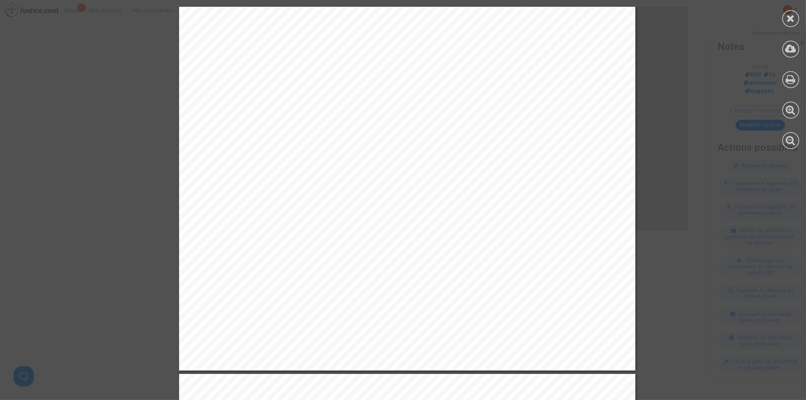
scroll to position [931, 0]
click at [787, 18] on icon at bounding box center [791, 18] width 8 height 10
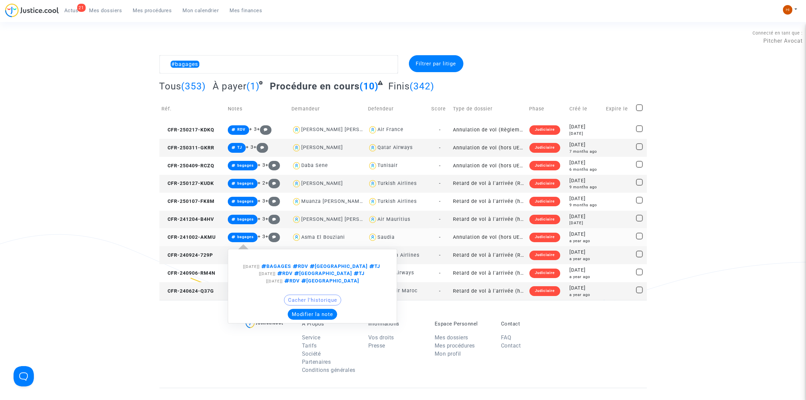
click at [238, 239] on span "bagages" at bounding box center [245, 237] width 17 height 4
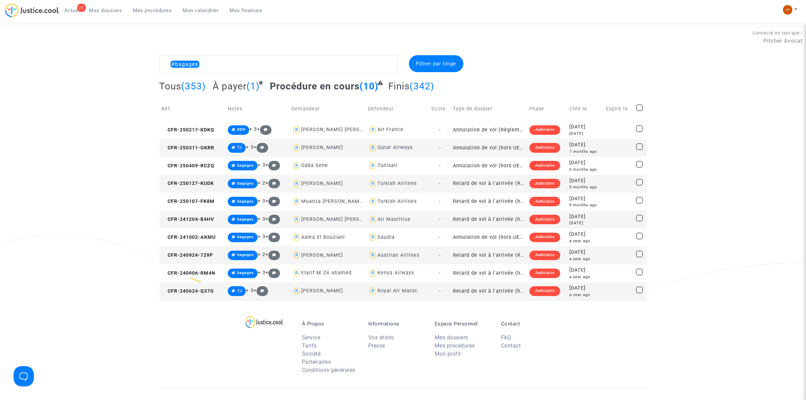
drag, startPoint x: 273, startPoint y: 73, endPoint x: 269, endPoint y: 66, distance: 8.2
click at [271, 73] on complex-dispute-list "#bagages Filtrer par litige Tous (353) À payer (1) Procédure en cours (10) Fini…" at bounding box center [402, 177] width 487 height 245
drag, startPoint x: 149, startPoint y: 7, endPoint x: 268, endPoint y: 41, distance: 123.9
click at [148, 7] on span "Mes procédures" at bounding box center [152, 10] width 39 height 6
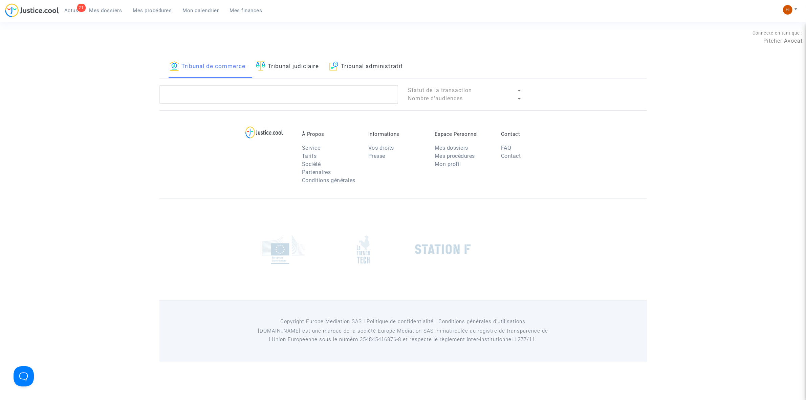
drag, startPoint x: 288, startPoint y: 72, endPoint x: 287, endPoint y: 80, distance: 7.6
click at [288, 73] on link "Tribunal judiciaire" at bounding box center [287, 66] width 63 height 23
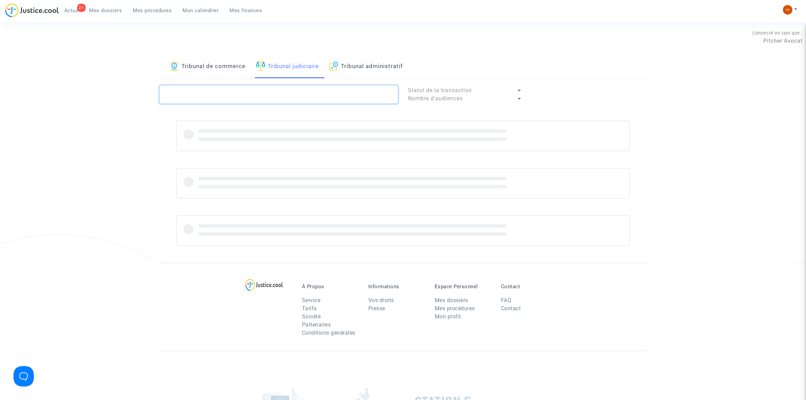
click at [282, 94] on textarea at bounding box center [278, 94] width 239 height 18
paste textarea "Longeaux"
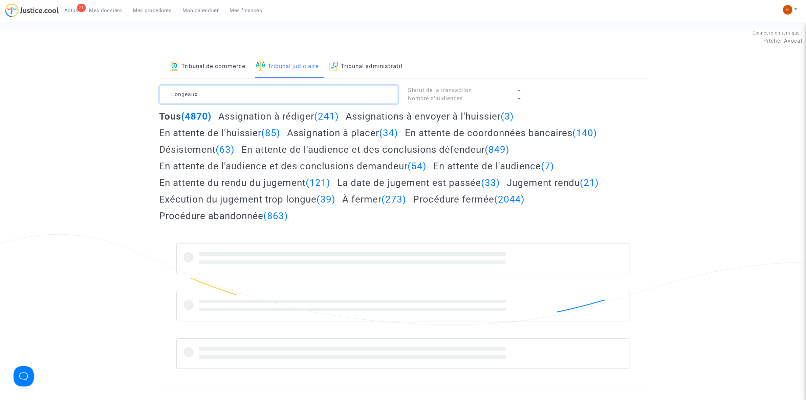
type textarea "Longeaux"
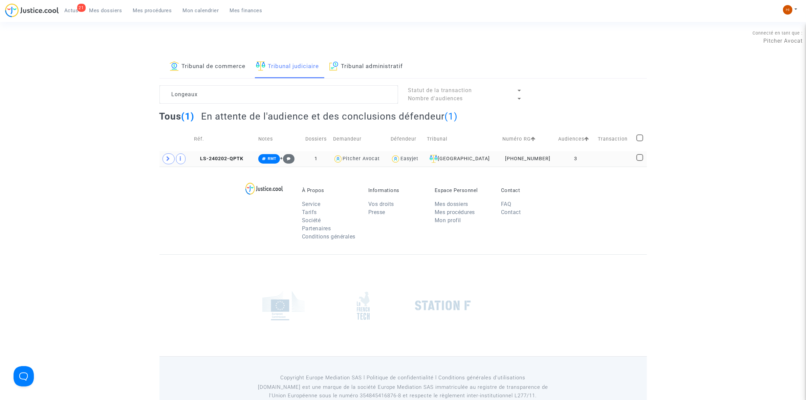
drag, startPoint x: 550, startPoint y: 156, endPoint x: 575, endPoint y: 161, distance: 25.5
click at [556, 156] on td "3" at bounding box center [576, 159] width 40 height 16
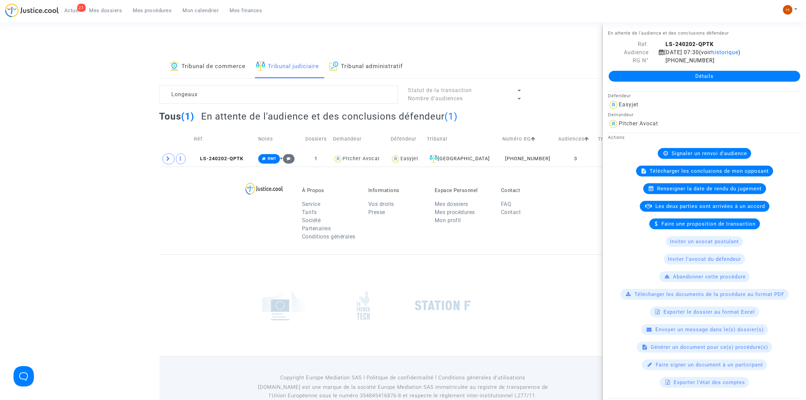
drag, startPoint x: 513, startPoint y: 60, endPoint x: 518, endPoint y: 60, distance: 4.7
click at [513, 60] on div "Tribunal de commerce Tribunal judiciaire Tribunal administratif" at bounding box center [402, 66] width 487 height 23
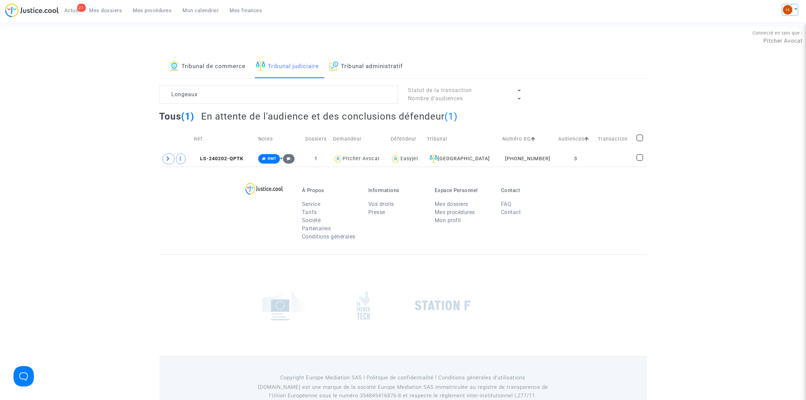
click at [786, 14] on img at bounding box center [787, 9] width 9 height 9
click at [769, 31] on link "Changer de compte" at bounding box center [763, 34] width 68 height 11
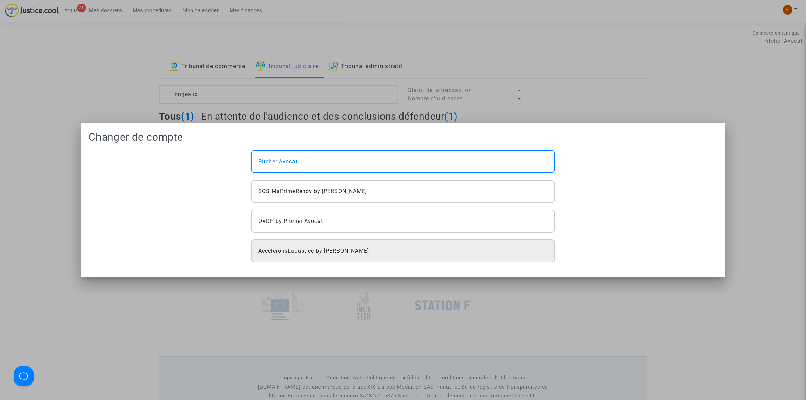
click at [312, 244] on div "AccéléronsLaJustice by [PERSON_NAME]" at bounding box center [403, 250] width 304 height 23
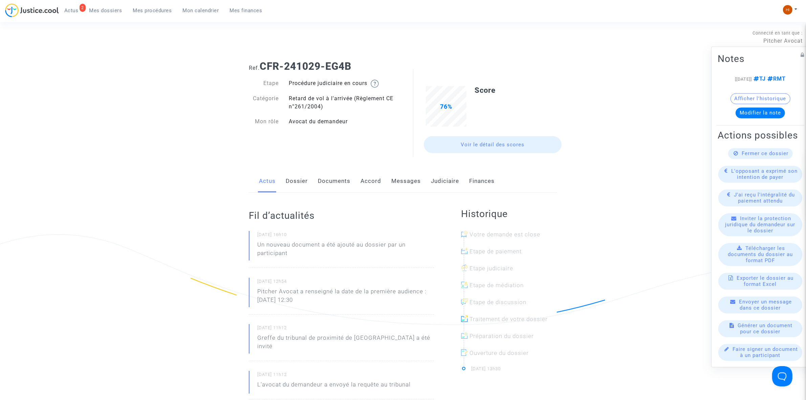
click at [159, 5] on link "Mes procédures" at bounding box center [153, 10] width 50 height 10
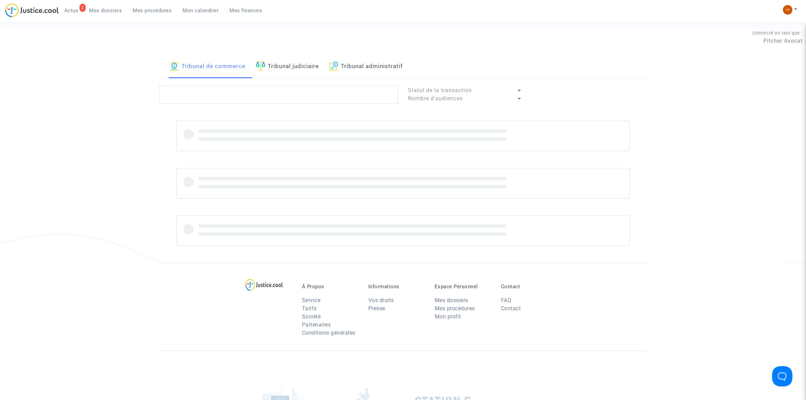
click at [298, 63] on link "Tribunal judiciaire" at bounding box center [287, 66] width 63 height 23
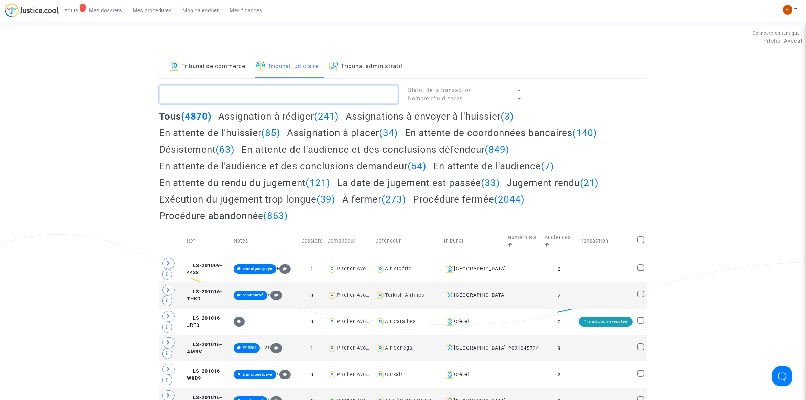
click at [293, 95] on textarea at bounding box center [278, 94] width 239 height 18
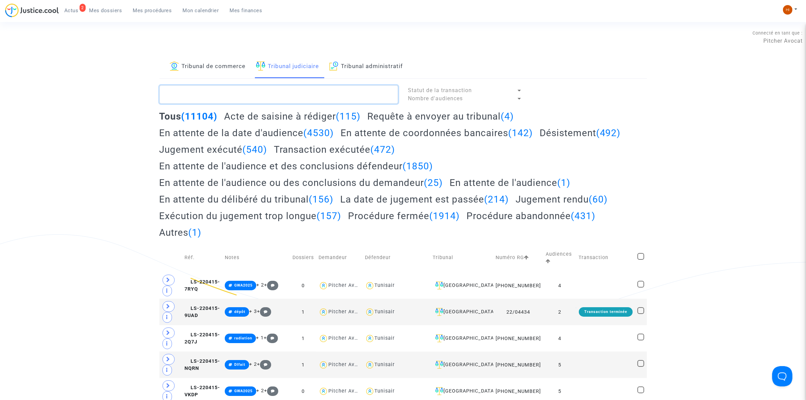
paste textarea "Quentin SABY"
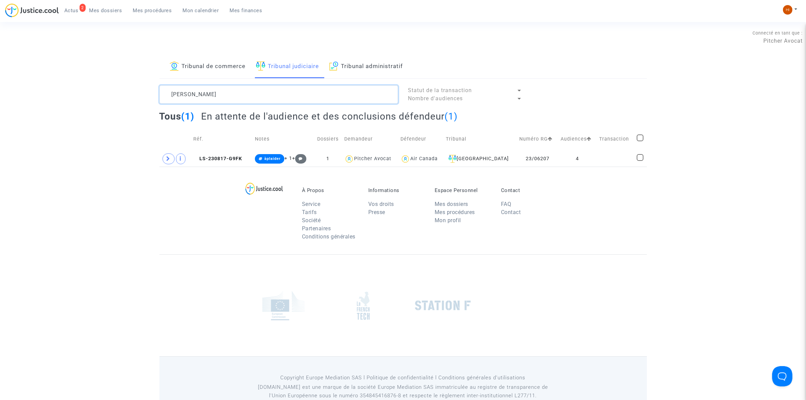
type textarea "Quentin SABY"
drag, startPoint x: 231, startPoint y: 158, endPoint x: 239, endPoint y: 159, distance: 7.6
click at [231, 158] on span "LS-230817-G9FK" at bounding box center [217, 159] width 49 height 6
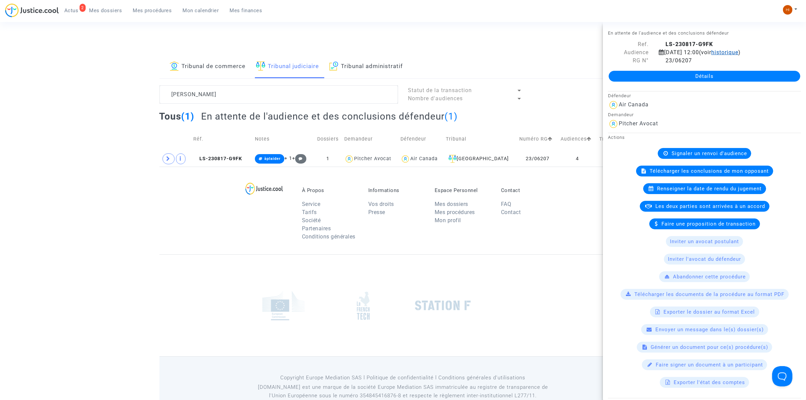
click at [738, 51] on span "historique" at bounding box center [724, 52] width 27 height 6
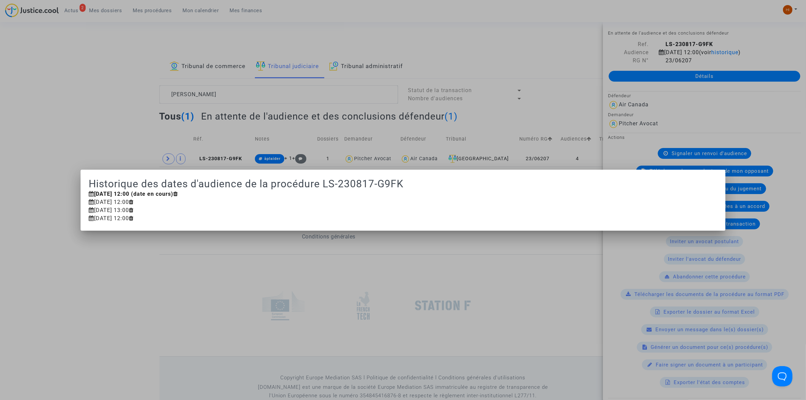
click at [115, 148] on div at bounding box center [403, 200] width 806 height 400
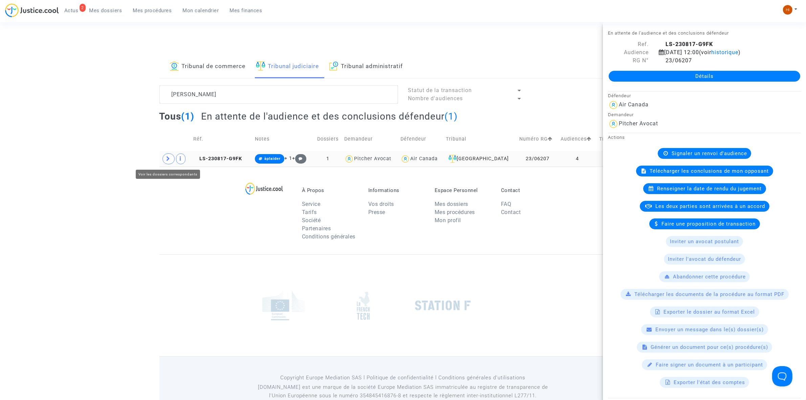
click at [170, 158] on icon at bounding box center [169, 158] width 4 height 5
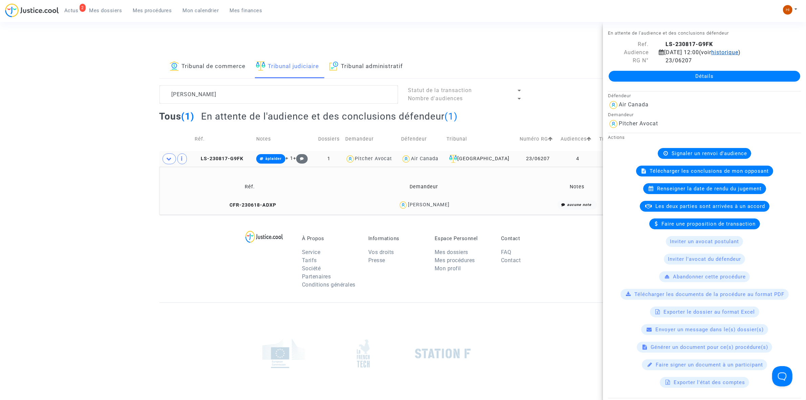
click at [738, 55] on span "historique" at bounding box center [724, 52] width 27 height 6
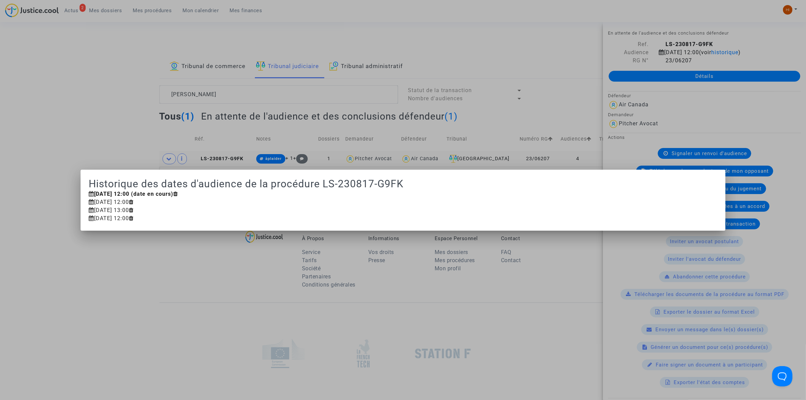
click at [136, 121] on div at bounding box center [403, 200] width 806 height 400
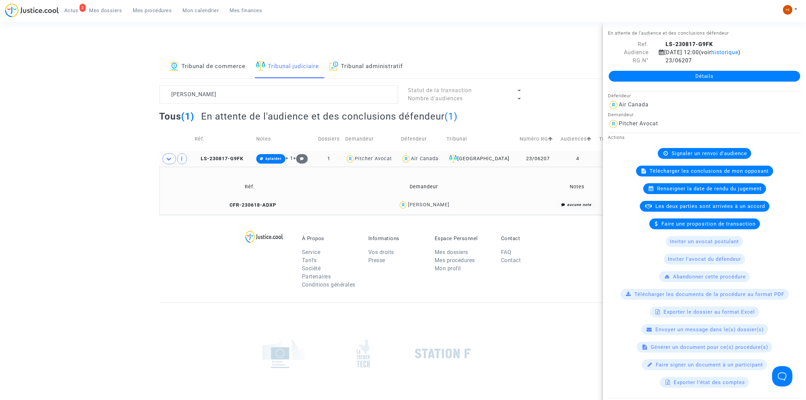
click at [222, 155] on td "LS-230817-G9FK" at bounding box center [223, 159] width 62 height 16
drag, startPoint x: 678, startPoint y: 75, endPoint x: 663, endPoint y: 91, distance: 22.0
click at [678, 75] on link "Détails" at bounding box center [705, 76] width 192 height 11
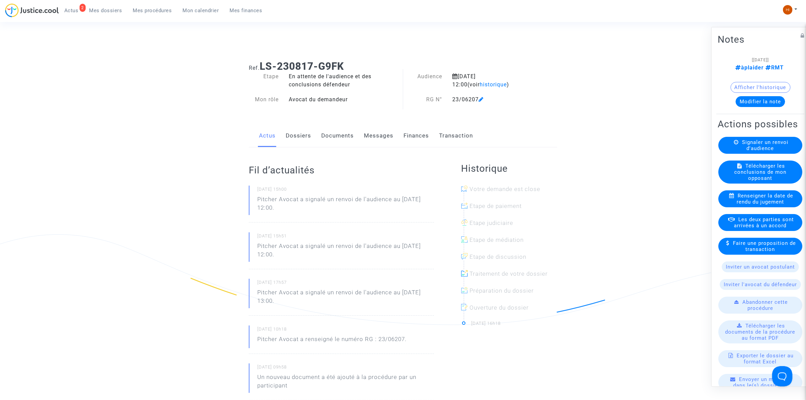
click at [301, 137] on link "Dossiers" at bounding box center [298, 136] width 25 height 22
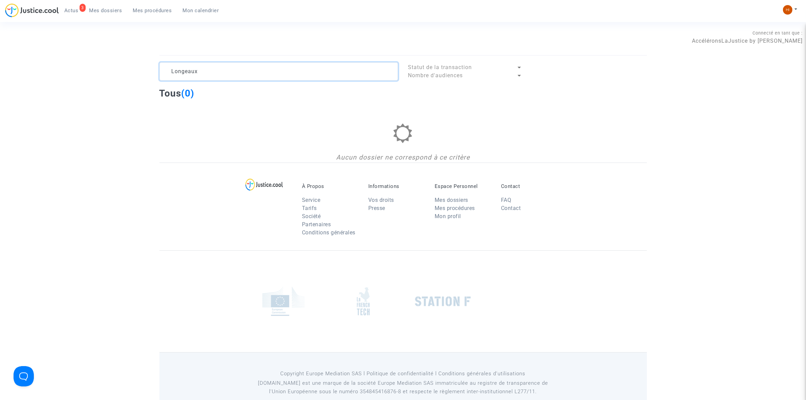
drag, startPoint x: 0, startPoint y: 0, endPoint x: -46, endPoint y: 52, distance: 70.0
click at [0, 52] on html "3 Actus Mes dossiers Mes procédures Mon calendrier Mon profil Changer de compte…" at bounding box center [403, 207] width 806 height 414
paste textarea "Mokhtari"
type textarea "Mokhtari"
